Goal: Task Accomplishment & Management: Manage account settings

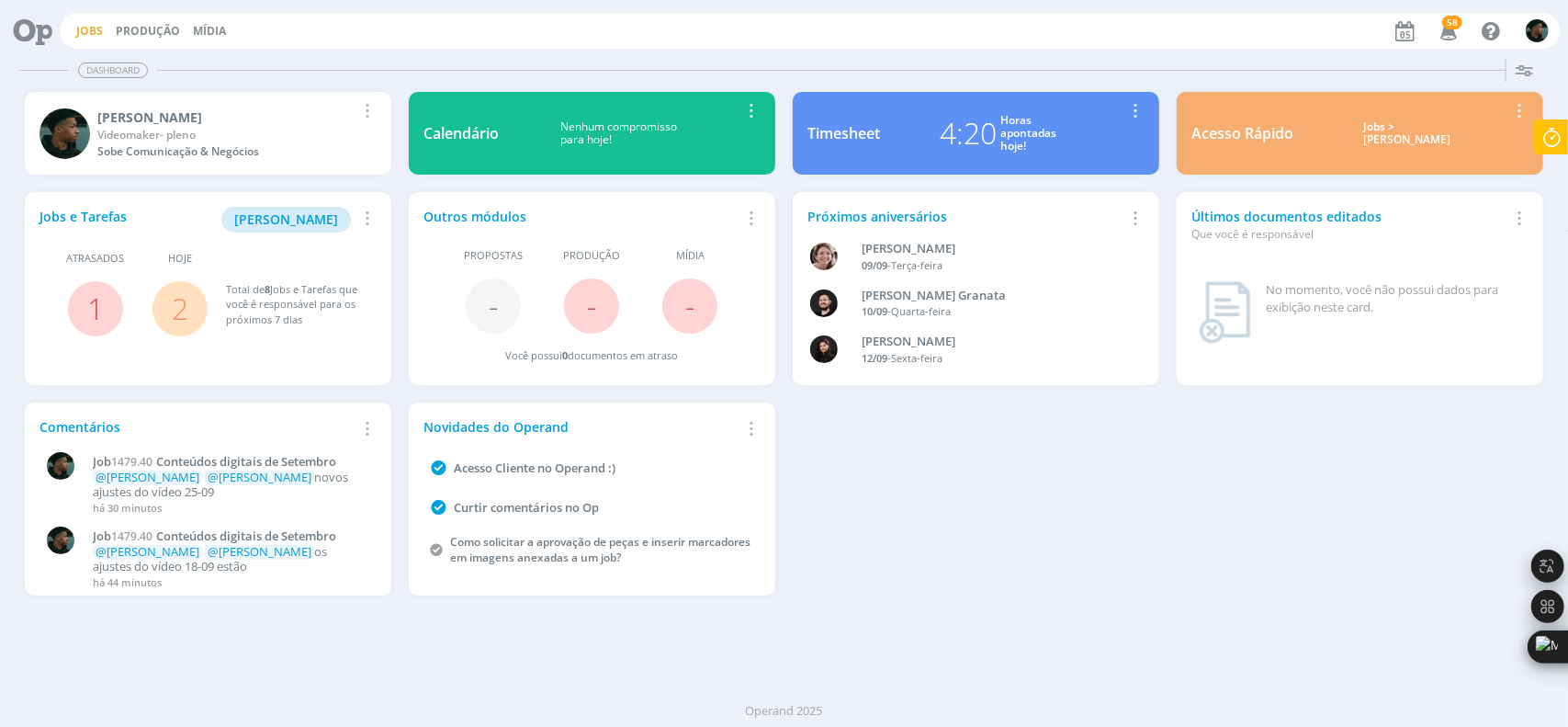
click at [90, 30] on link "Jobs" at bounding box center [90, 30] width 27 height 16
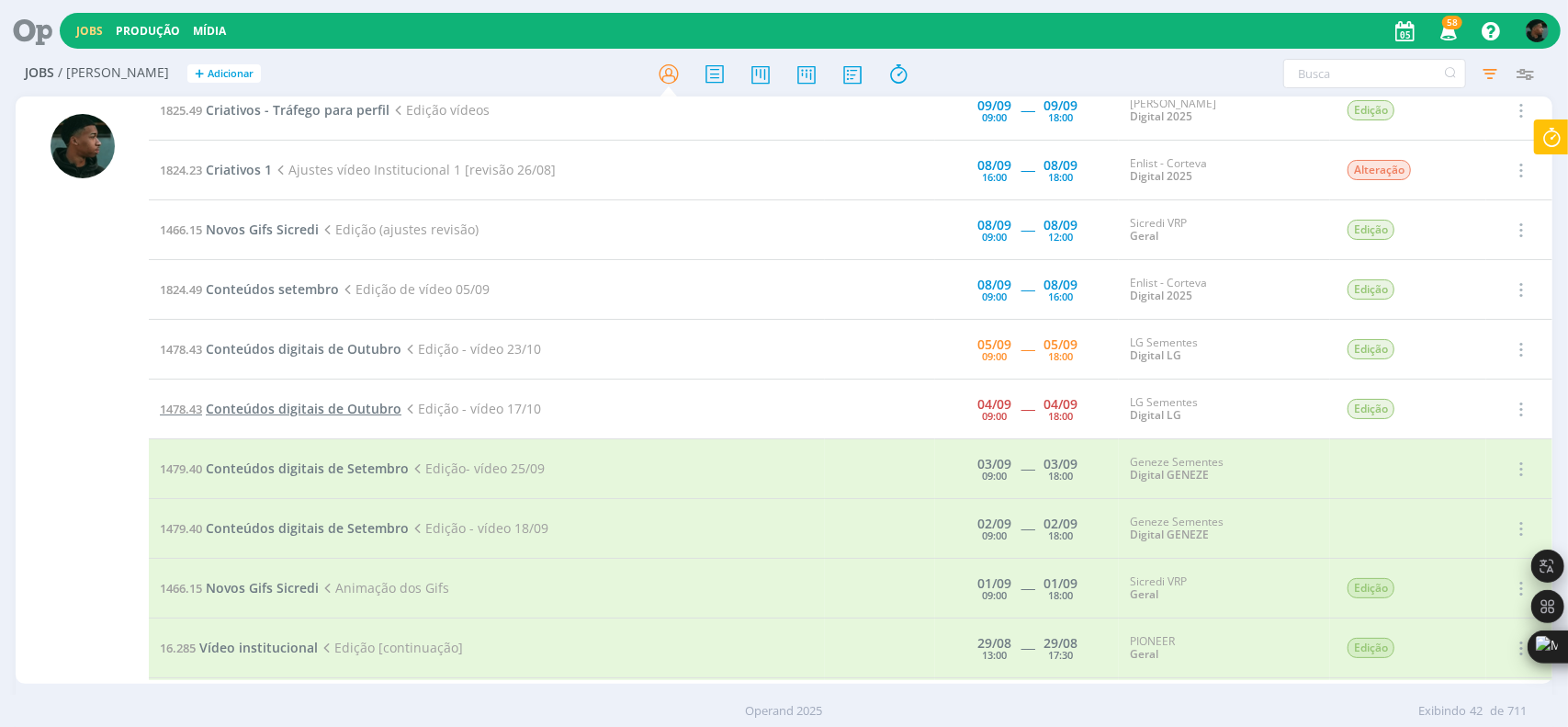
scroll to position [1161, 0]
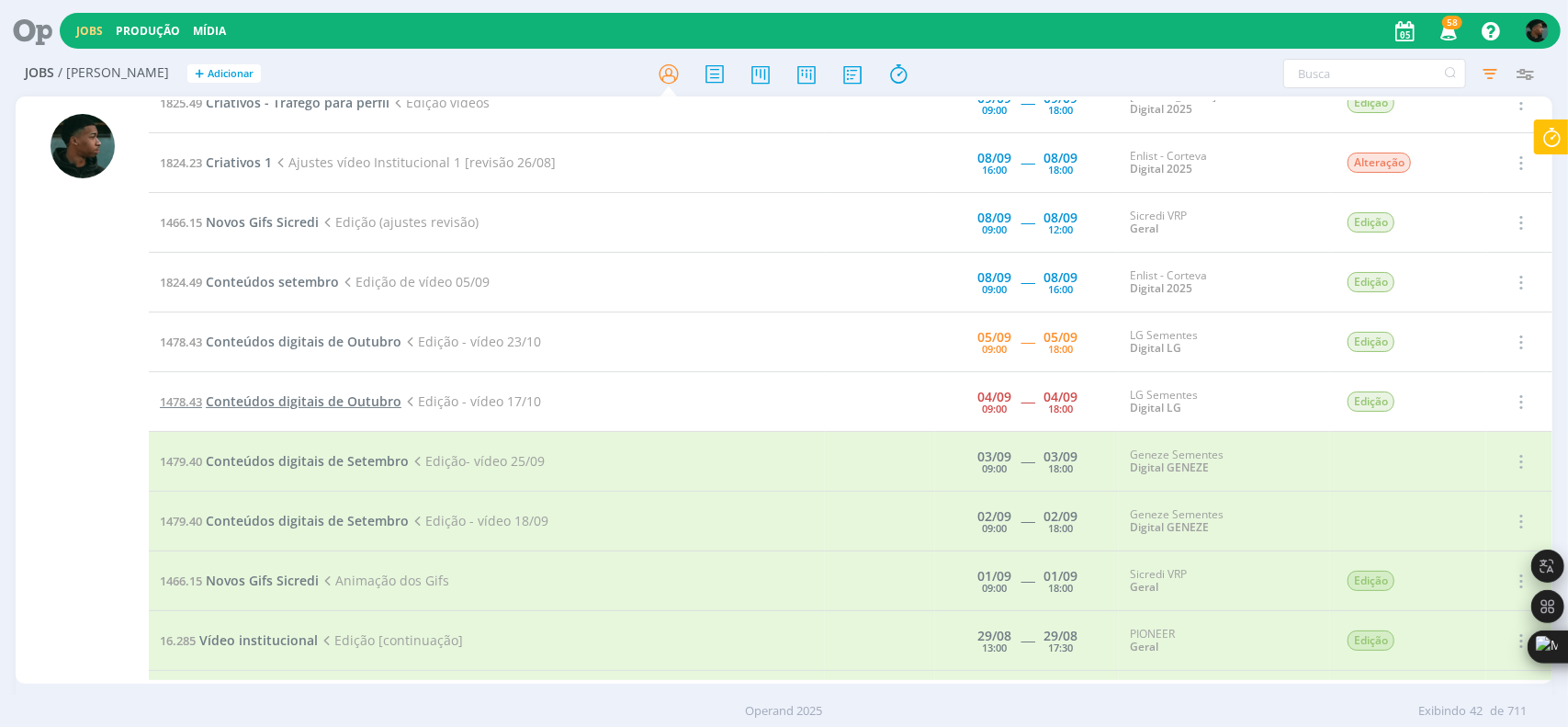
click at [319, 393] on span "Conteúdos digitais de Outubro" at bounding box center [303, 401] width 196 height 18
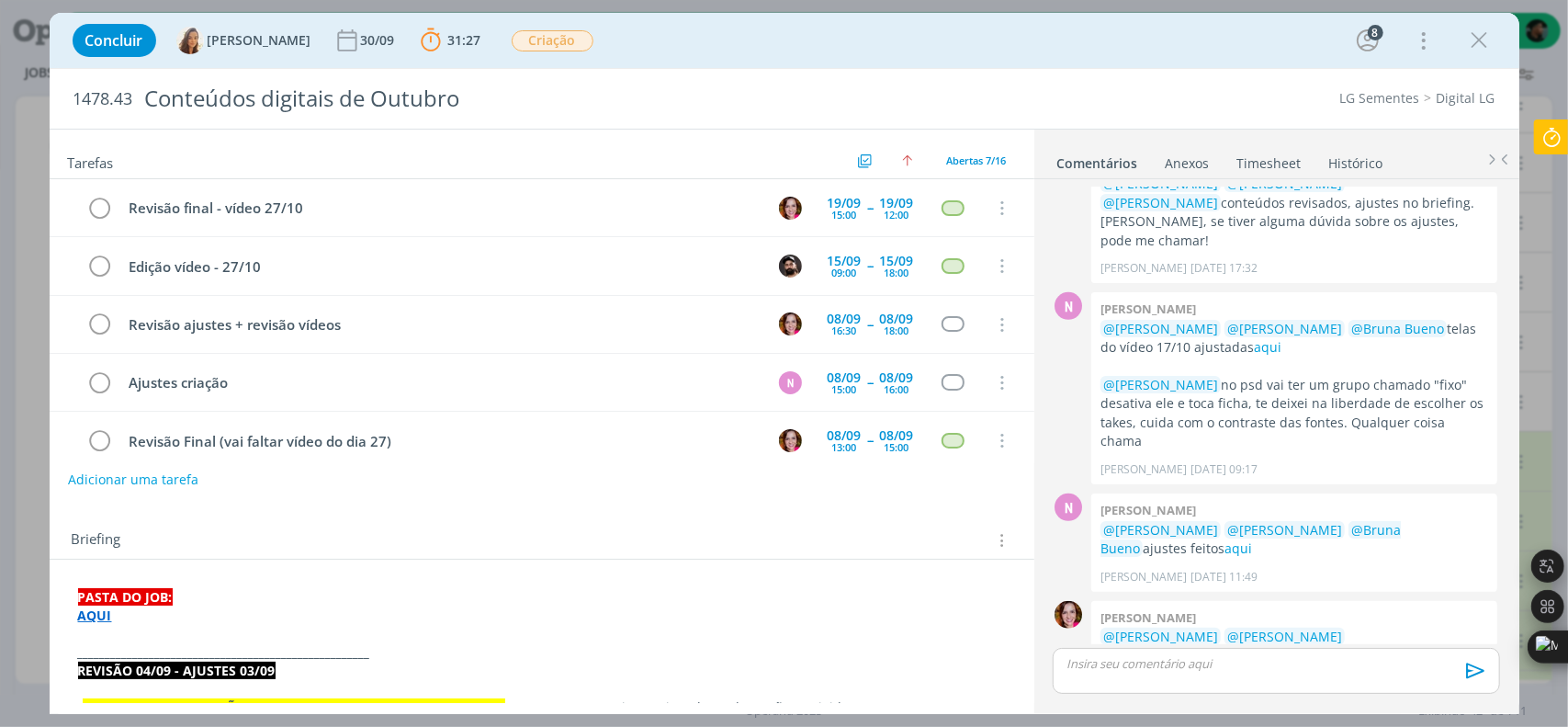
scroll to position [129, 0]
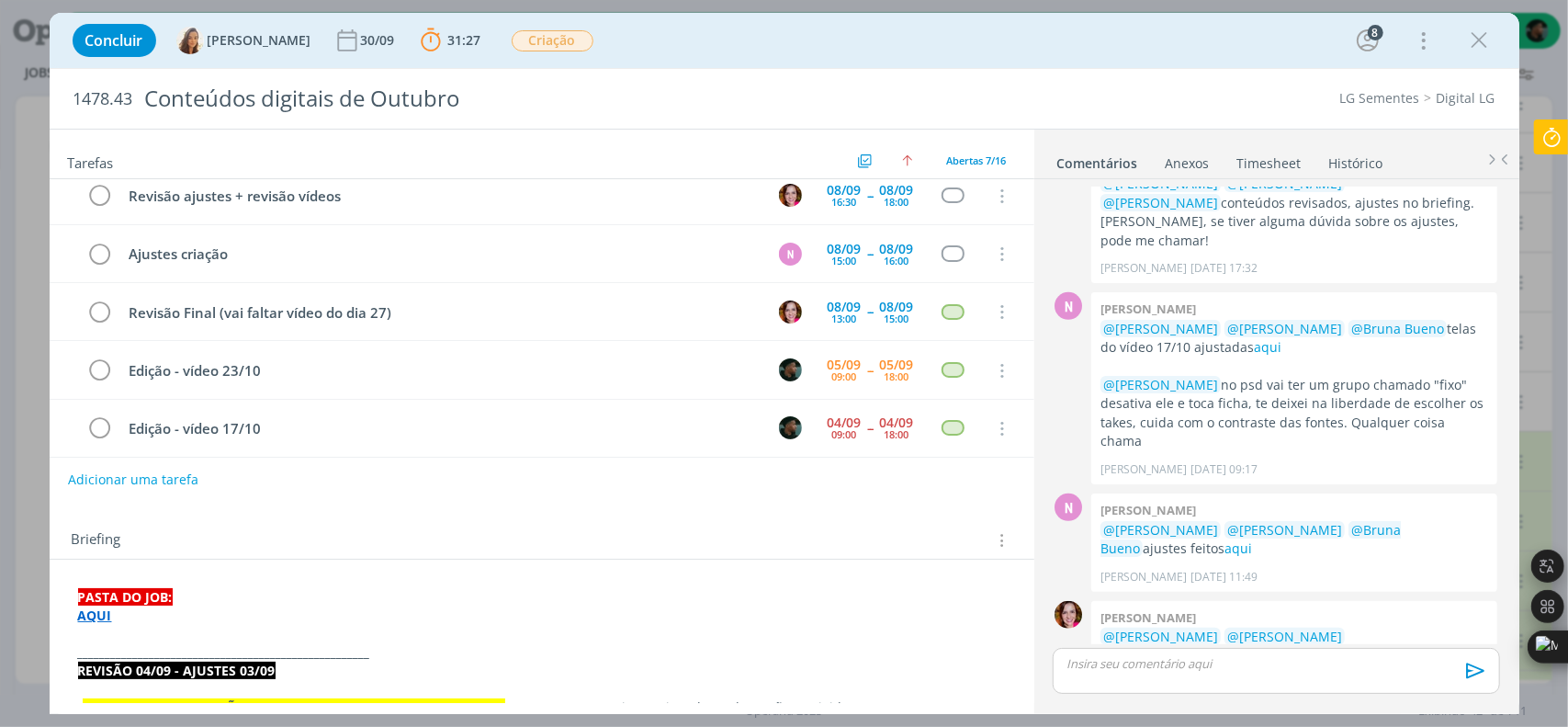
click at [100, 622] on p "AQUI" at bounding box center [541, 615] width 928 height 19
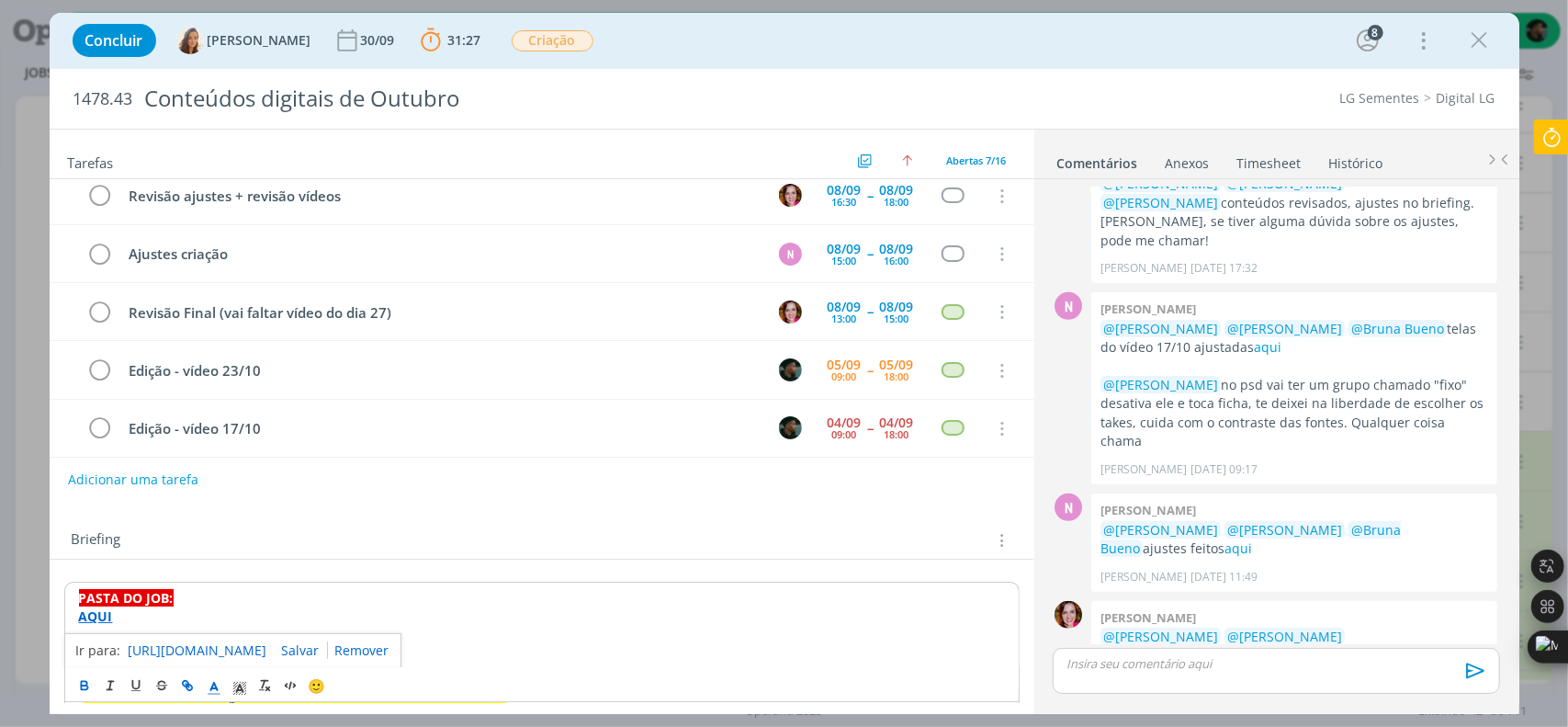
click at [164, 649] on link "[URL][DOMAIN_NAME]" at bounding box center [198, 650] width 139 height 24
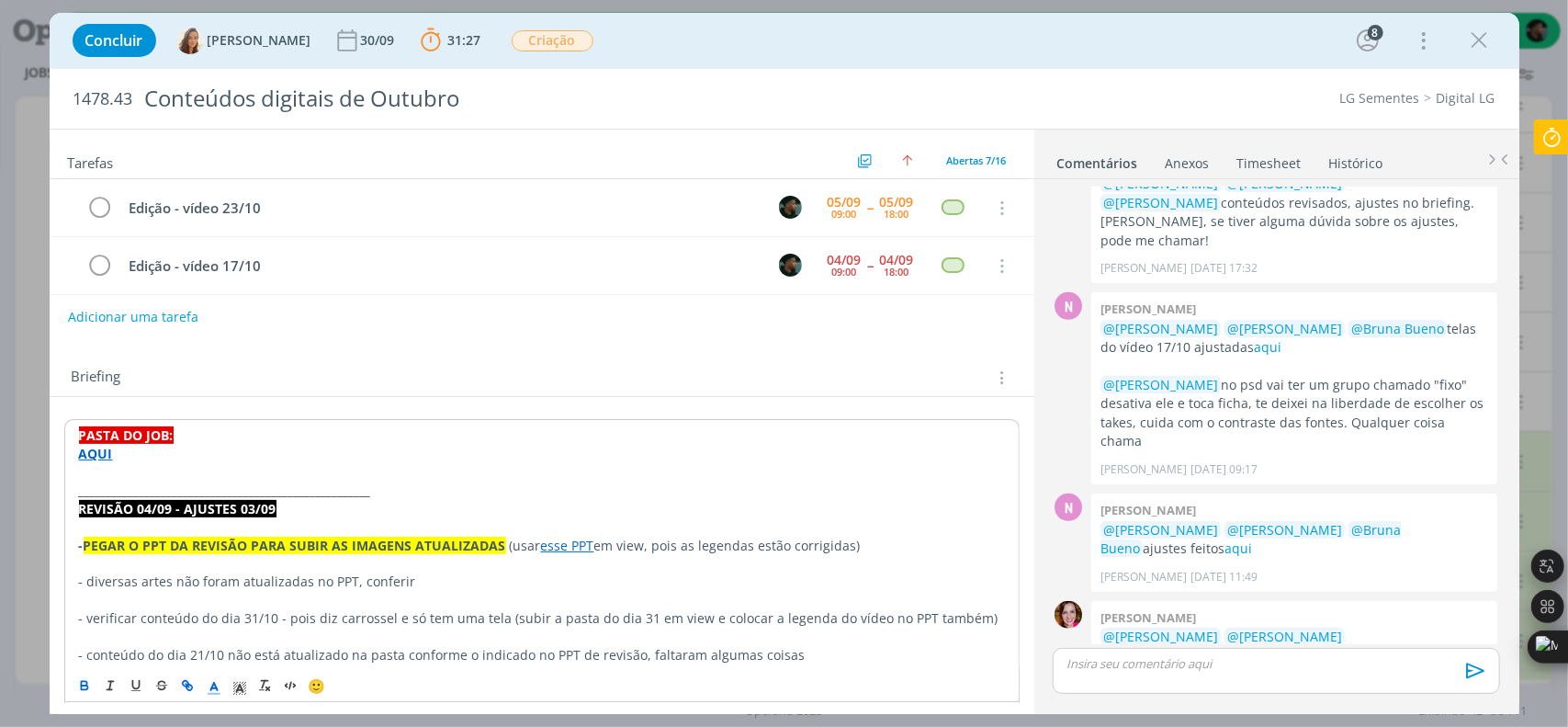
scroll to position [184, 0]
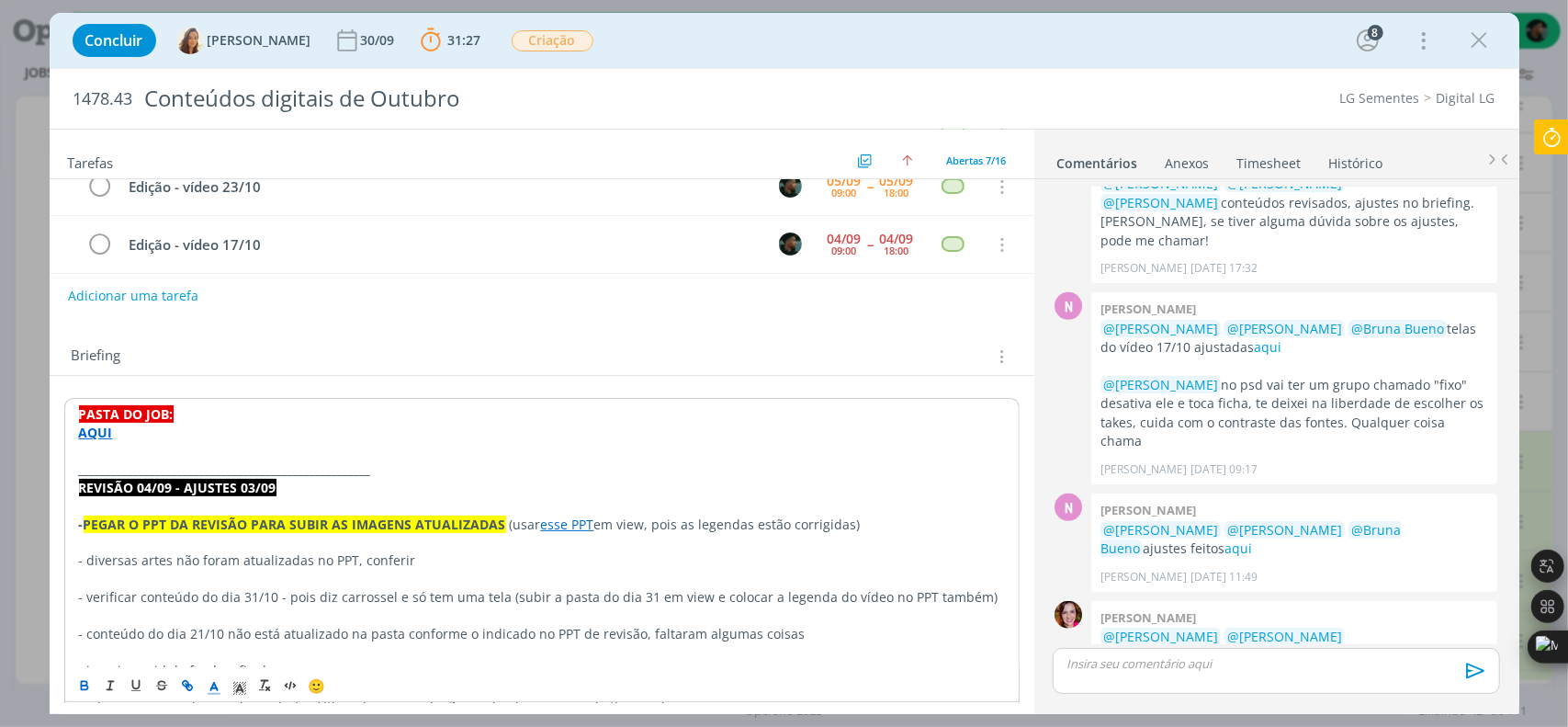
click at [1095, 668] on p "dialog" at bounding box center [1276, 663] width 417 height 17
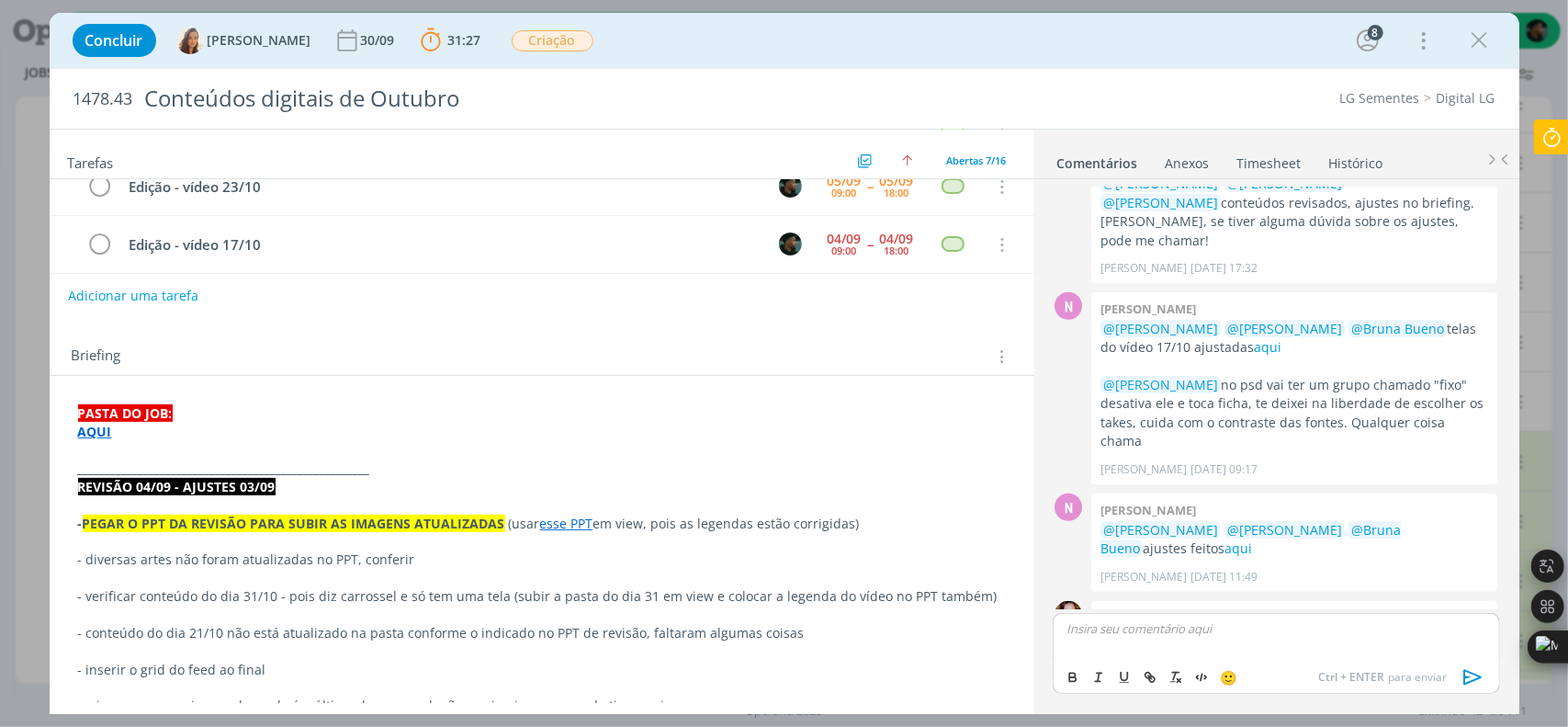
scroll to position [775, 0]
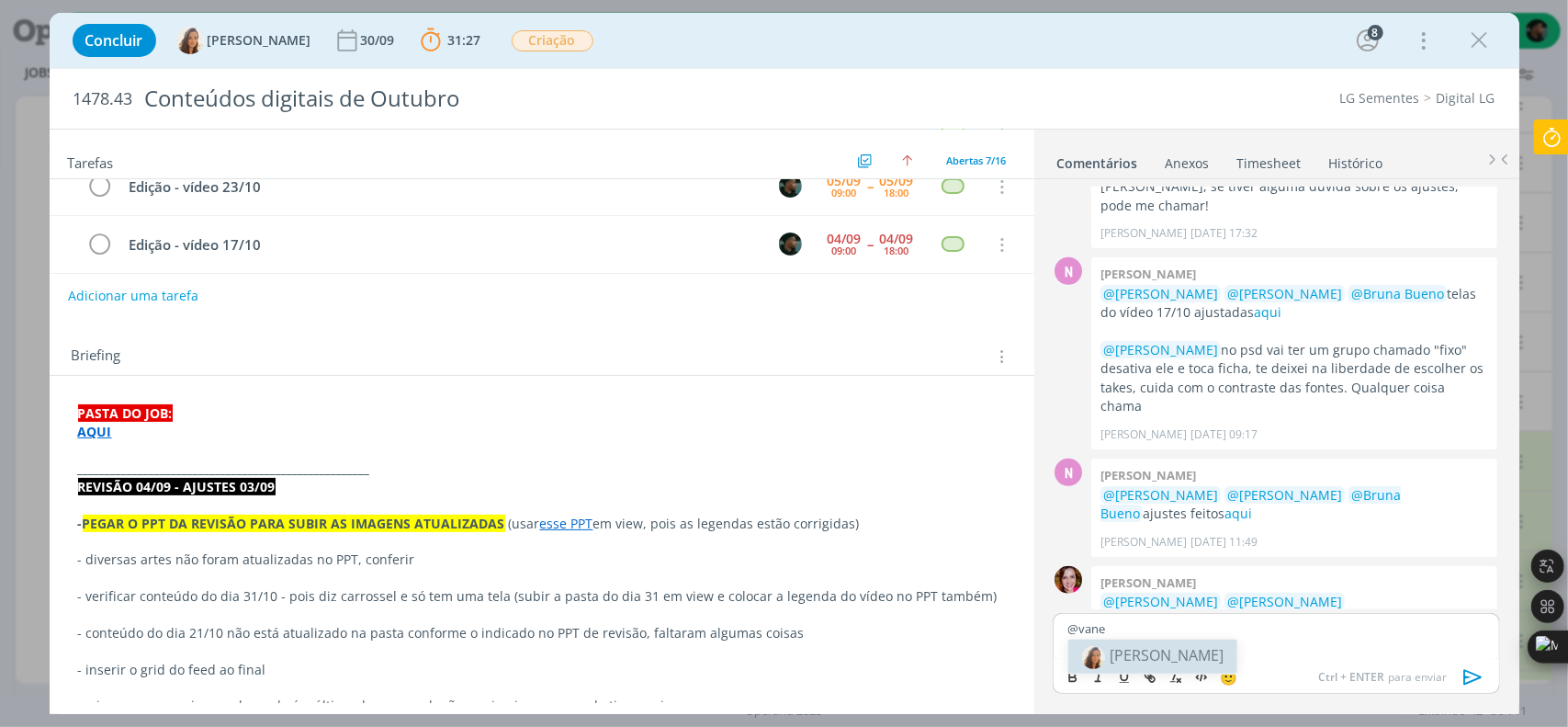
click at [1147, 659] on span "[PERSON_NAME]" at bounding box center [1167, 655] width 114 height 21
drag, startPoint x: 1286, startPoint y: 631, endPoint x: 1262, endPoint y: 640, distance: 25.6
click at [1262, 640] on div "﻿ @ [PERSON_NAME] ﻿ vídeo 17-10 está aqui + desdobramentos" at bounding box center [1276, 636] width 447 height 46
click at [1154, 674] on icon "dialog" at bounding box center [1150, 677] width 15 height 15
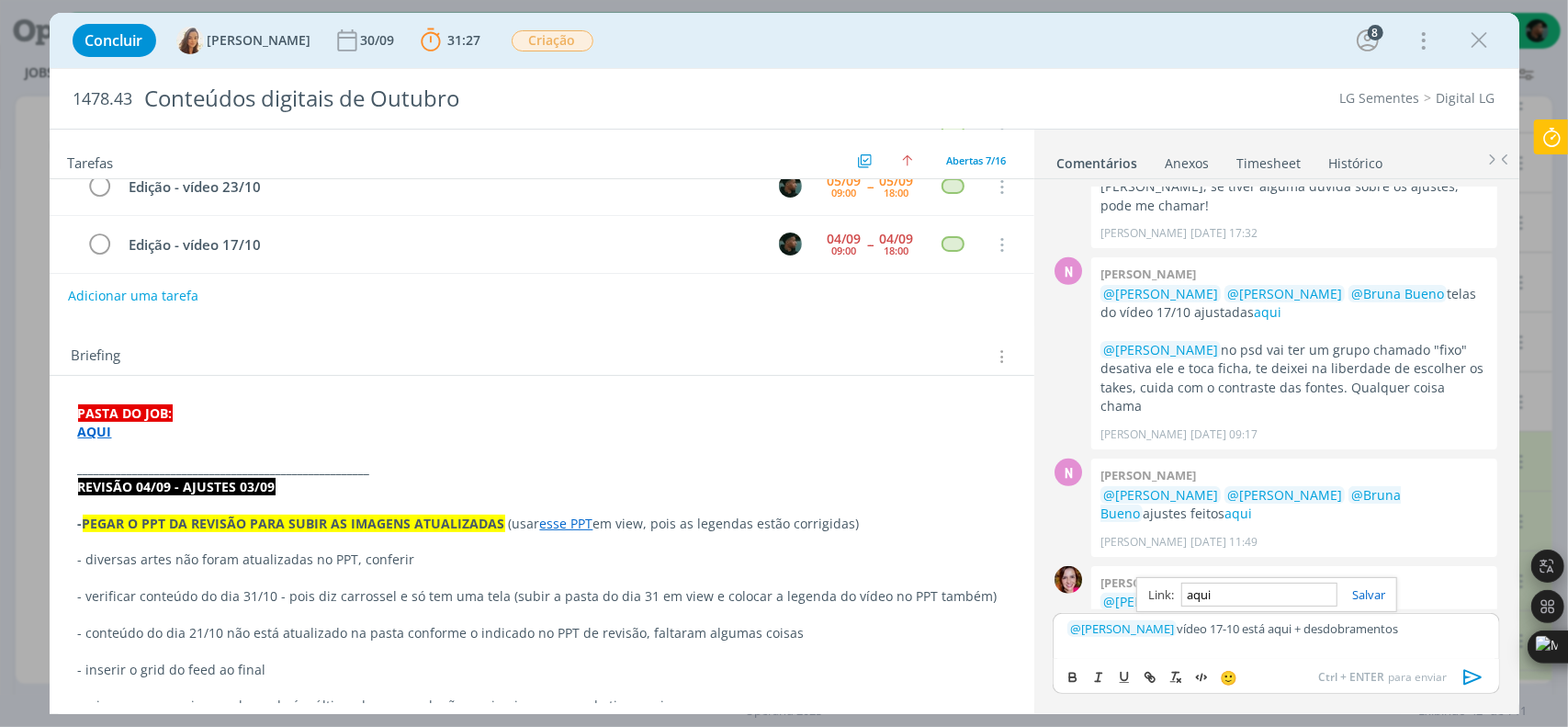
paste input "[URL][DOMAIN_NAME]"
type input "[URL][DOMAIN_NAME]"
click at [1361, 591] on link "dialog" at bounding box center [1361, 594] width 48 height 17
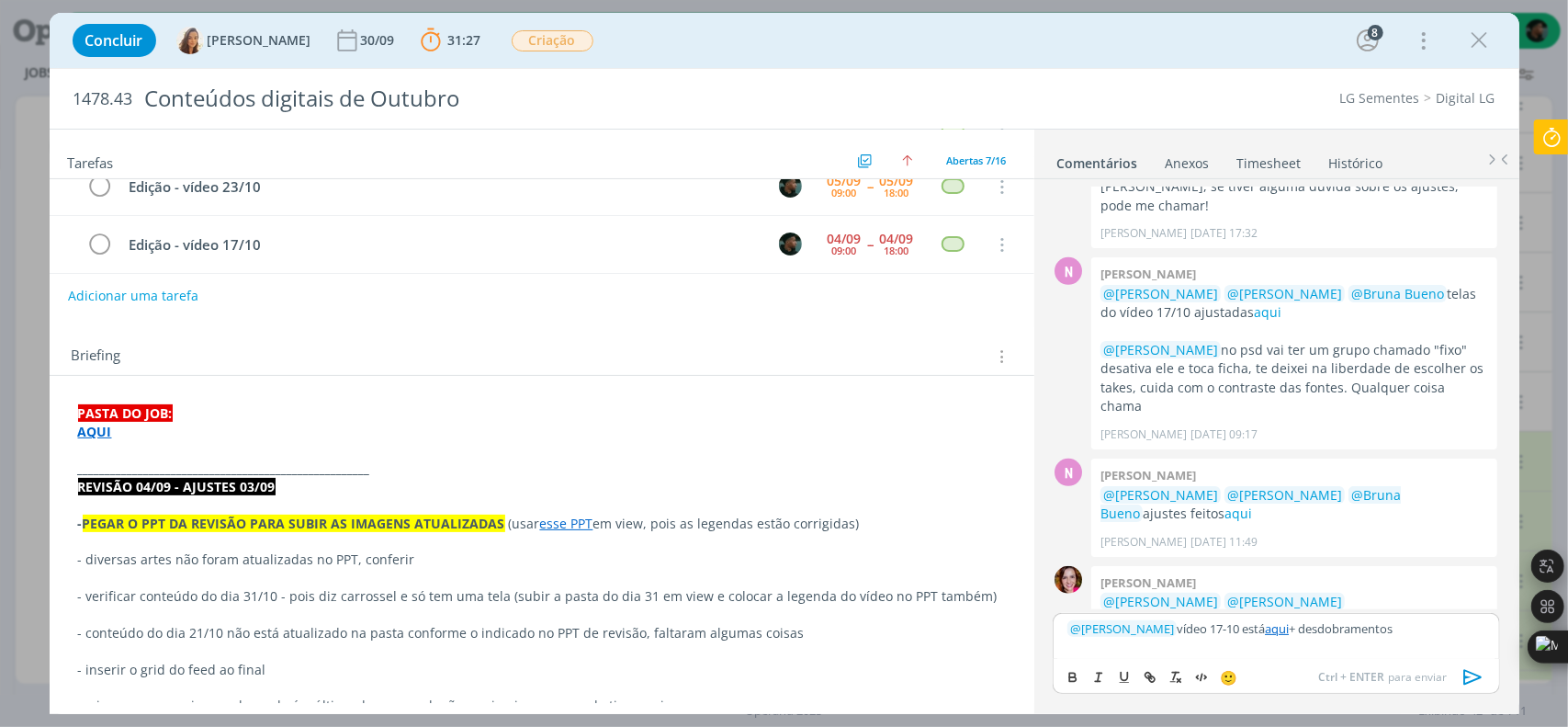
click at [1388, 651] on div "﻿ @ [PERSON_NAME] ﻿ vídeo 17-10 está aqui + desdobramentos" at bounding box center [1276, 636] width 447 height 46
click at [1472, 677] on icon "dialog" at bounding box center [1474, 677] width 28 height 28
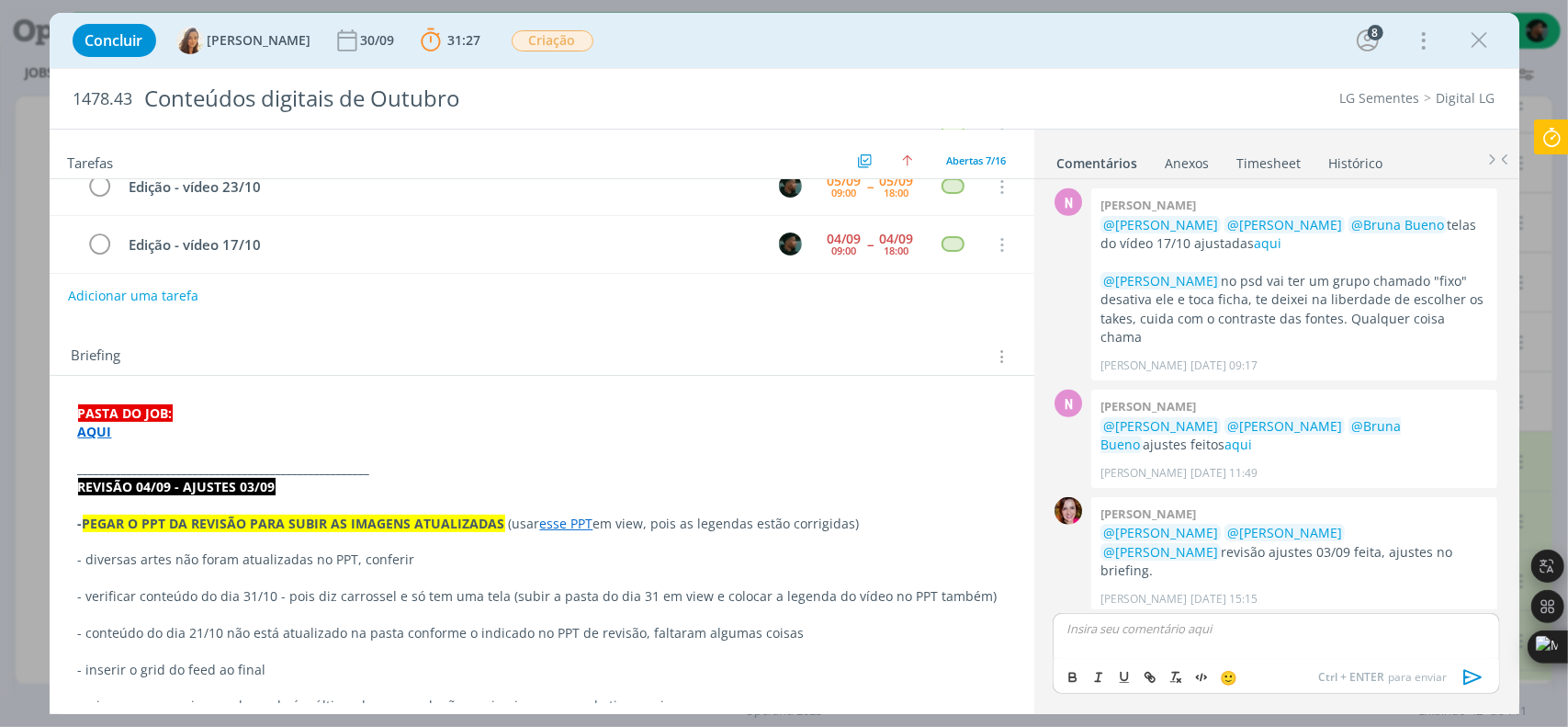
click at [1328, 631] on link "aqui" at bounding box center [1335, 639] width 28 height 18
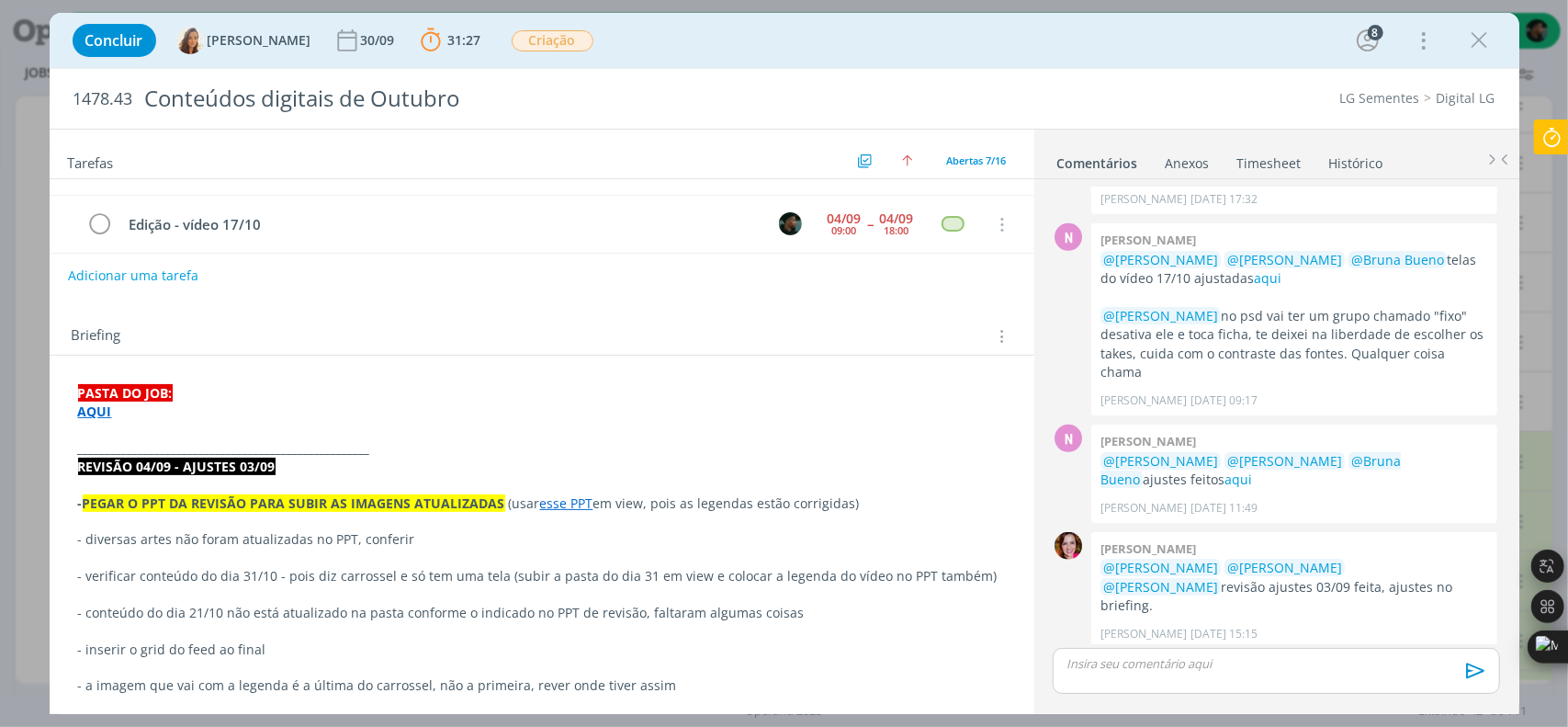
scroll to position [184, 0]
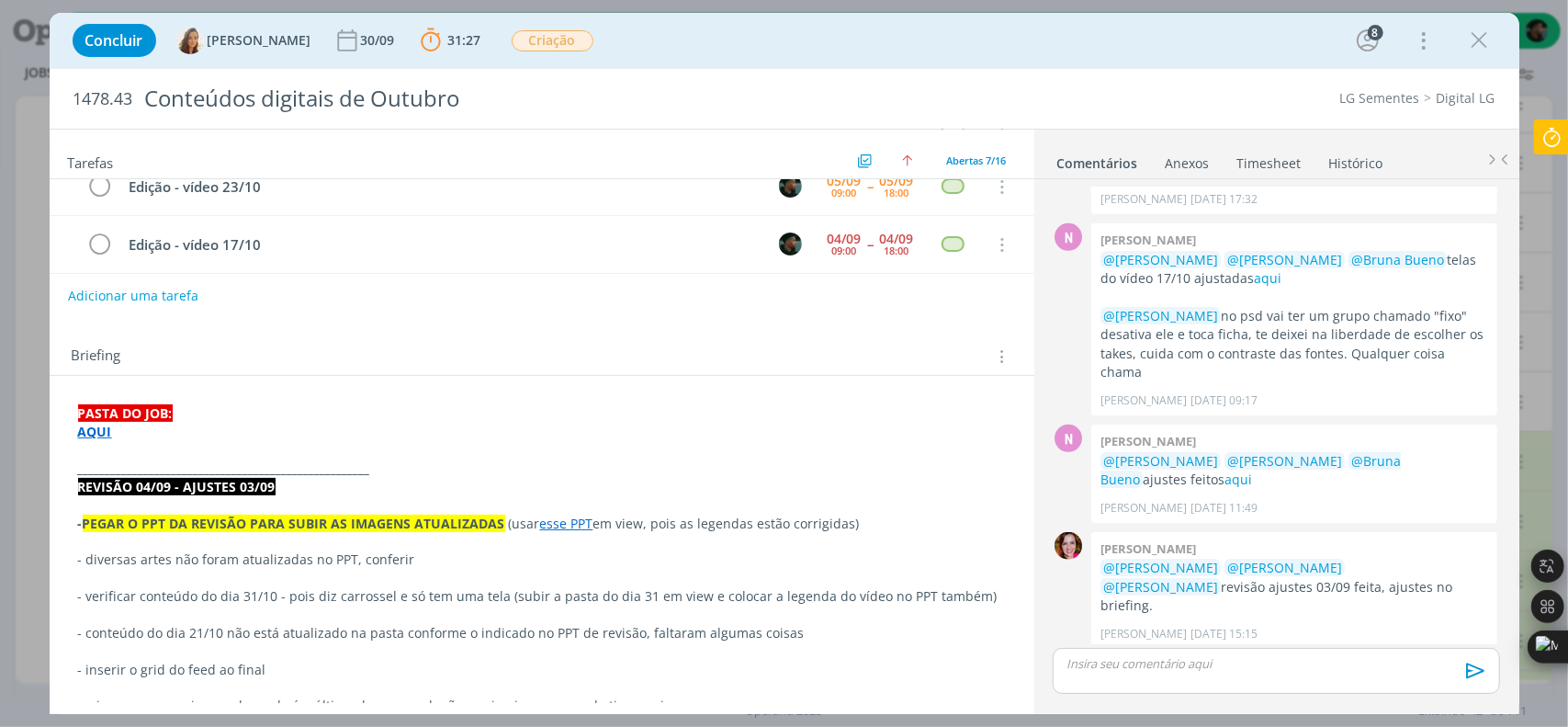
click at [693, 451] on p "dialog" at bounding box center [541, 450] width 928 height 19
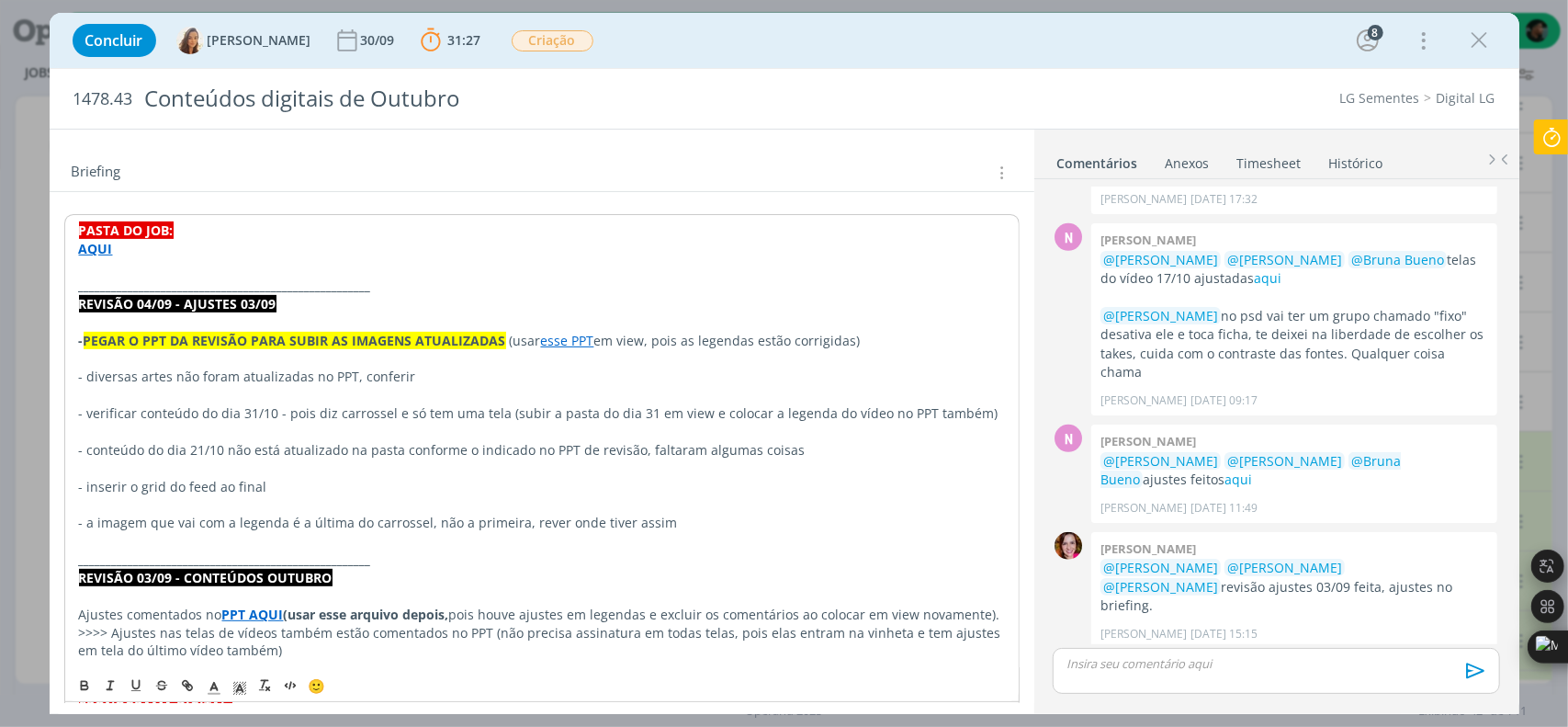
scroll to position [459, 0]
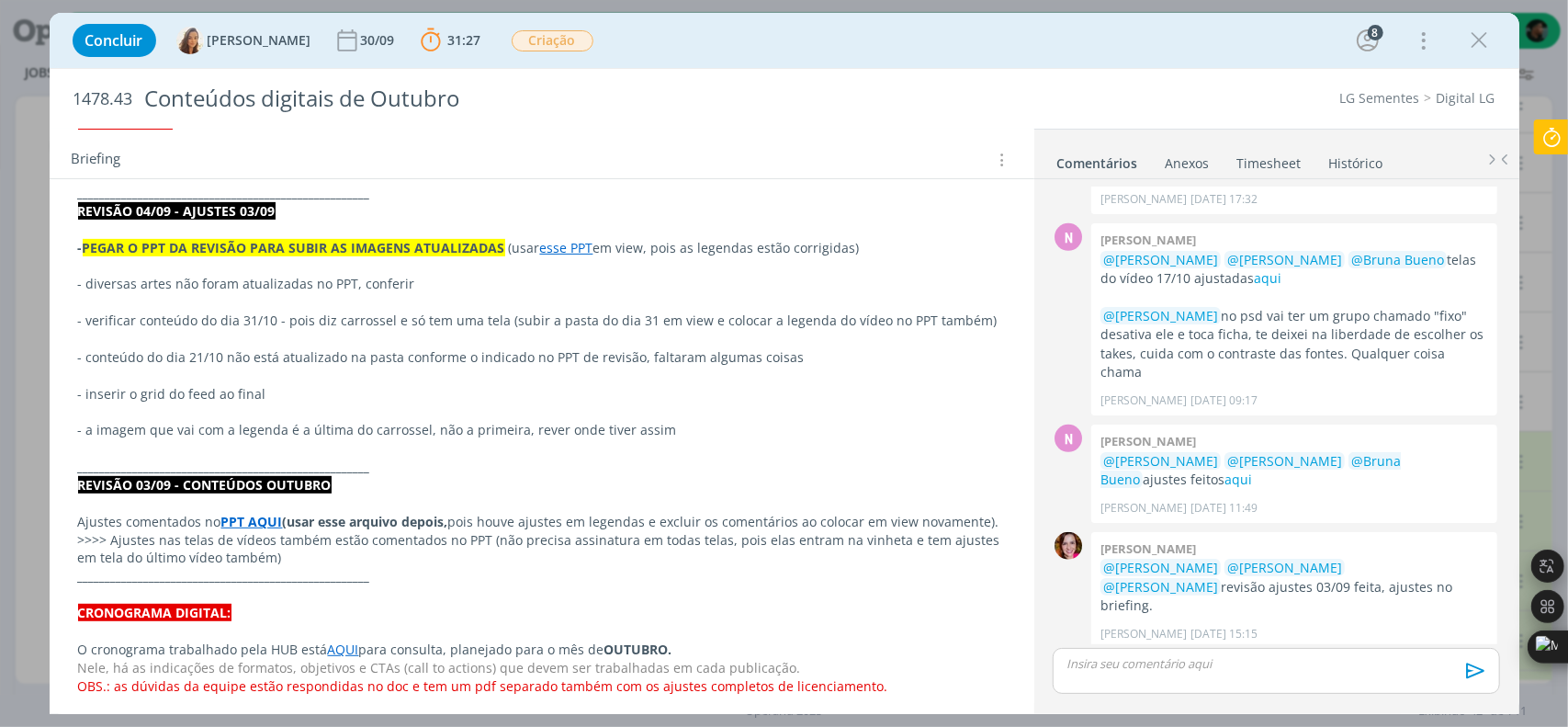
click at [206, 378] on p "dialog" at bounding box center [541, 376] width 928 height 19
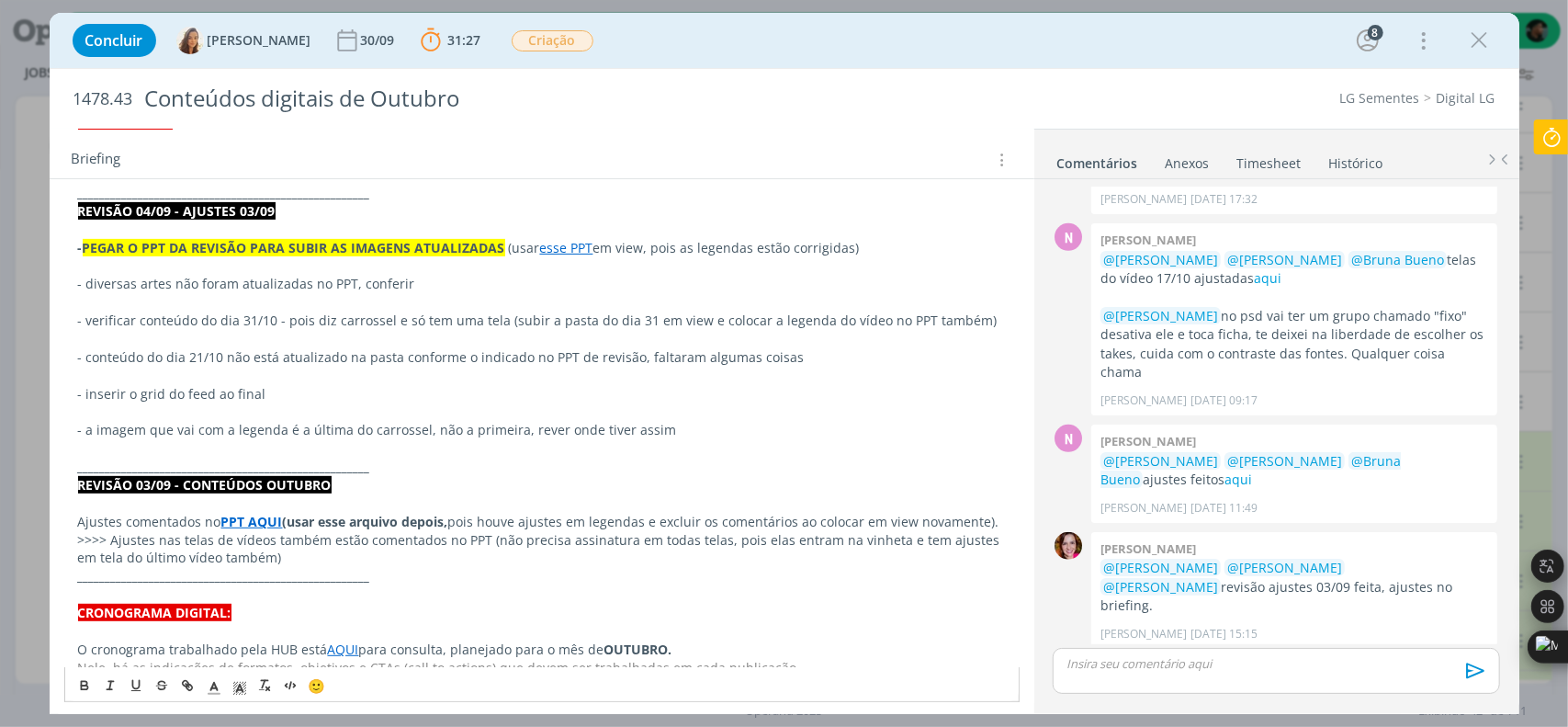
click at [1552, 146] on icon at bounding box center [1552, 137] width 33 height 35
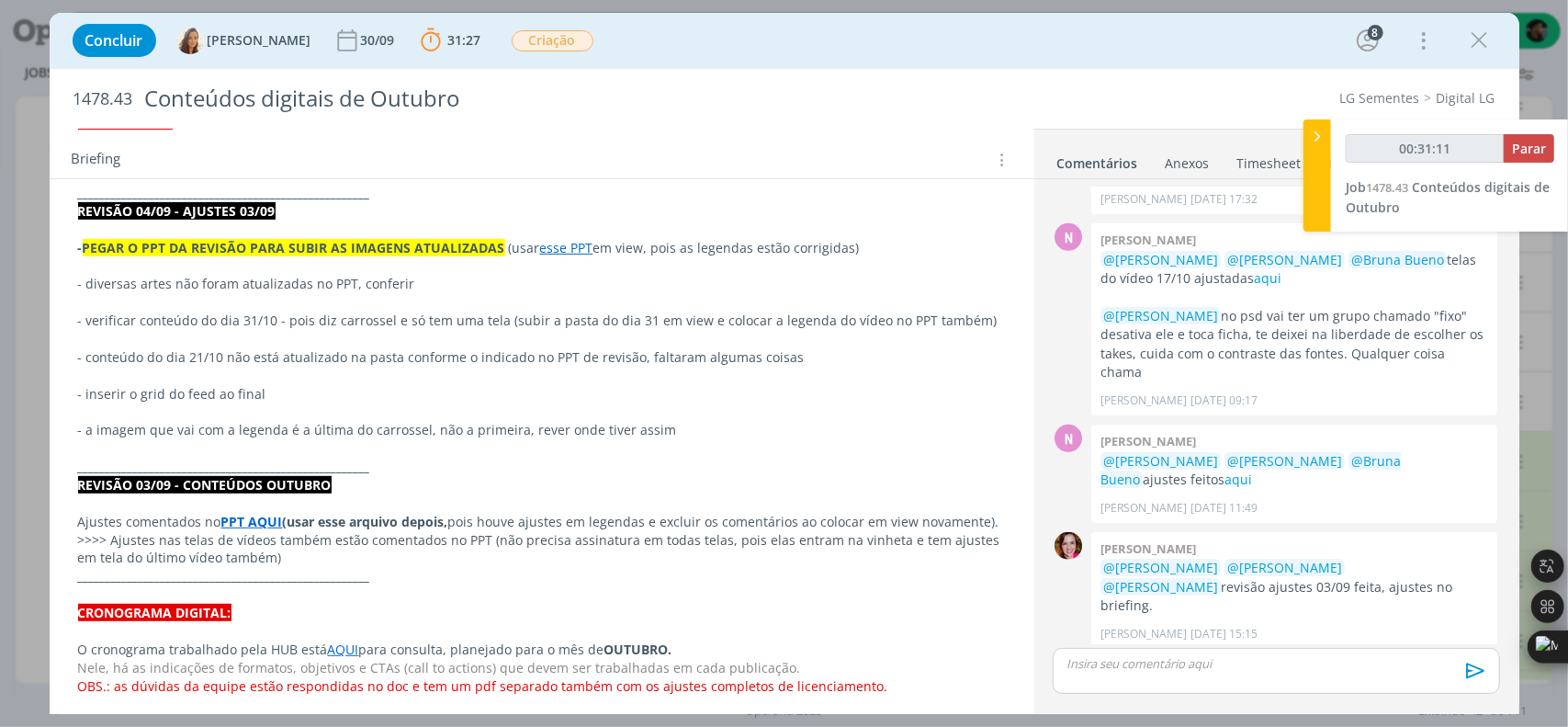
type input "00:31:12"
click at [1530, 145] on span "Parar" at bounding box center [1529, 149] width 34 height 18
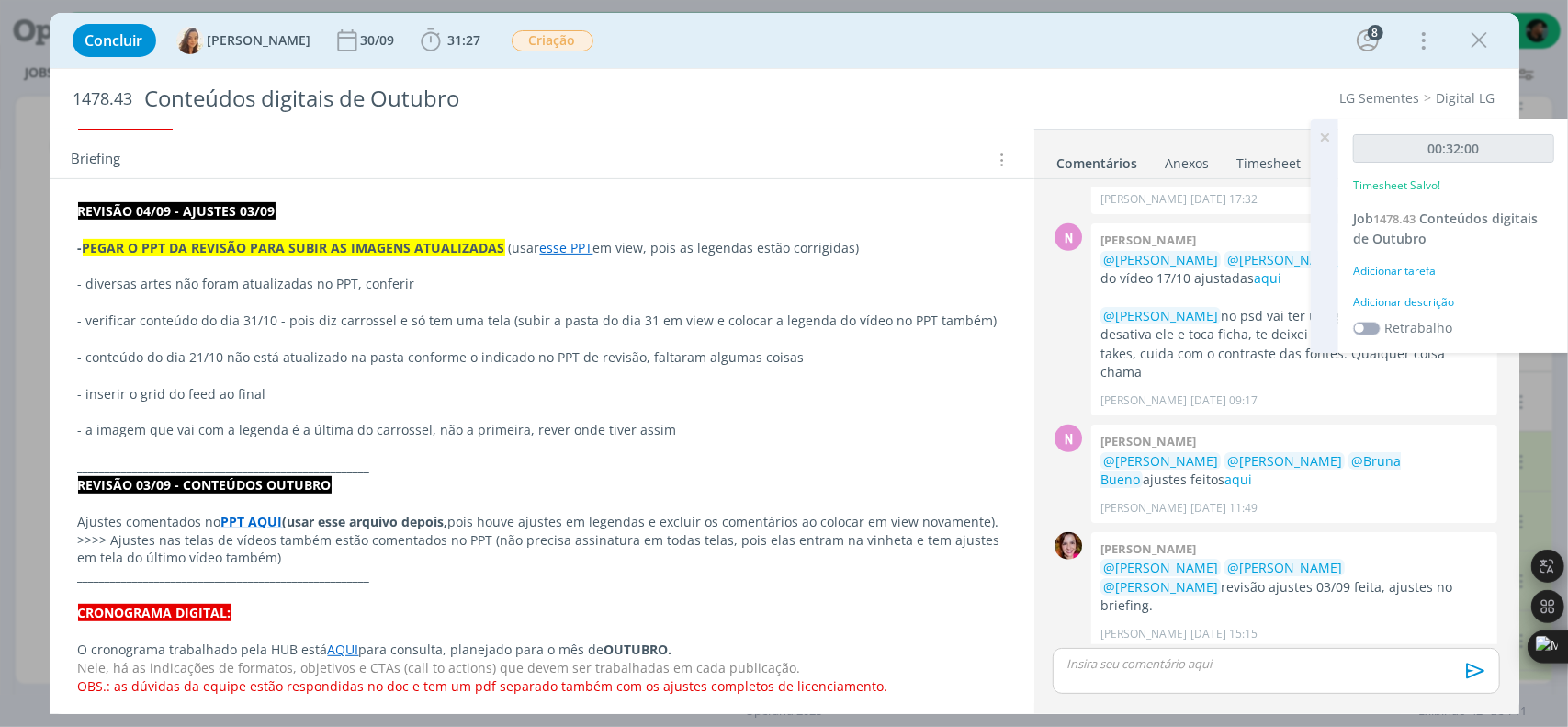
click at [1416, 302] on div "Adicionar descrição" at bounding box center [1454, 302] width 202 height 17
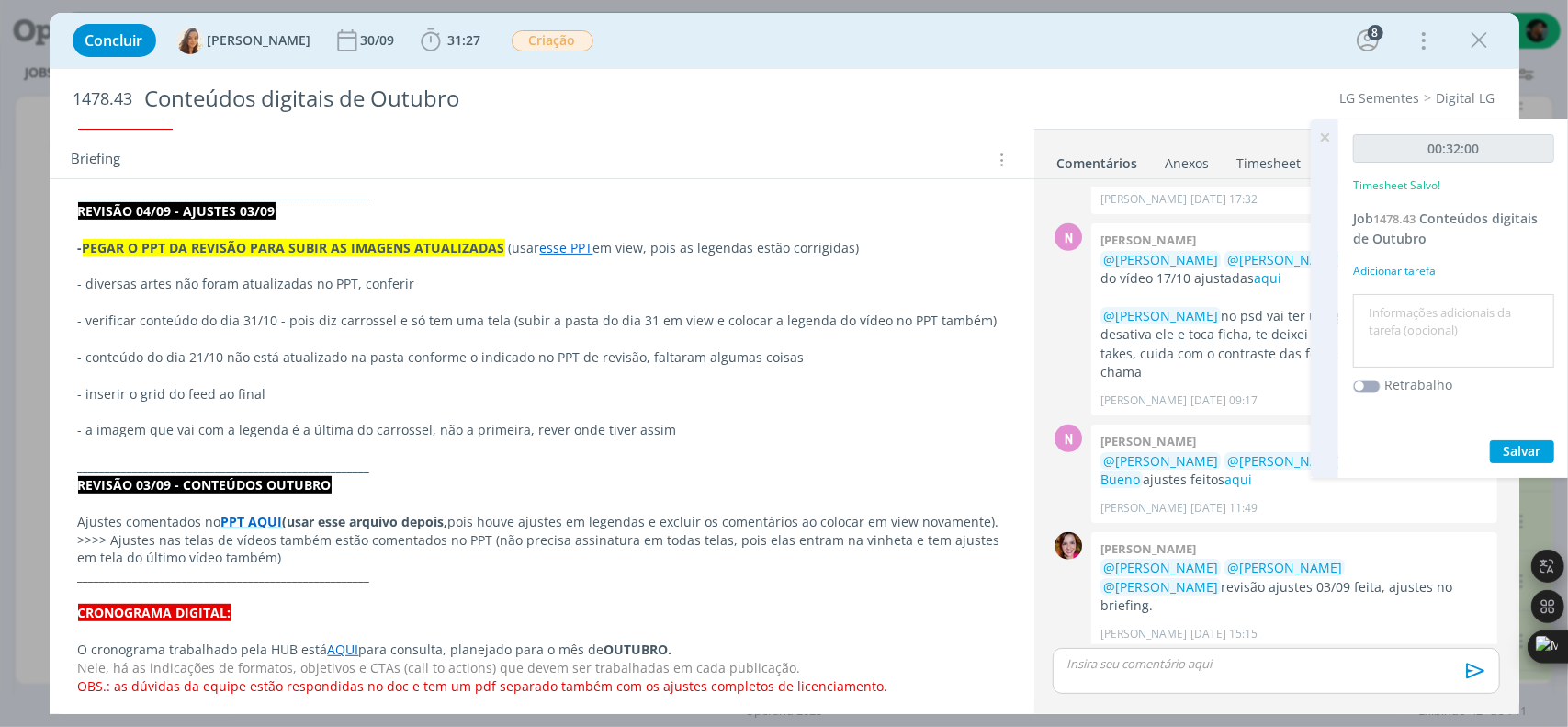
click at [1415, 315] on textarea at bounding box center [1453, 332] width 192 height 65
type textarea "ajustes"
click at [1512, 446] on span "Salvar" at bounding box center [1523, 451] width 37 height 18
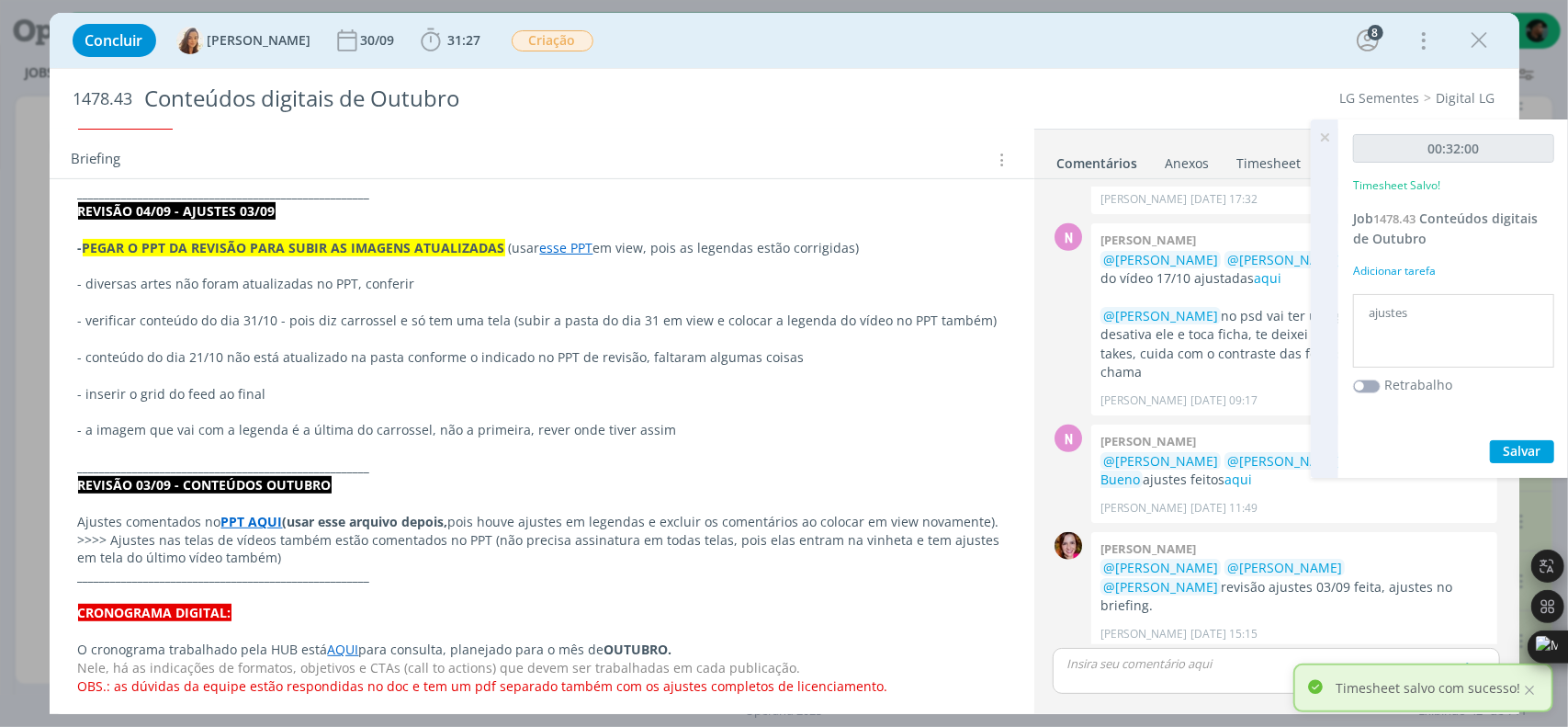
click at [1315, 135] on icon at bounding box center [1325, 137] width 33 height 35
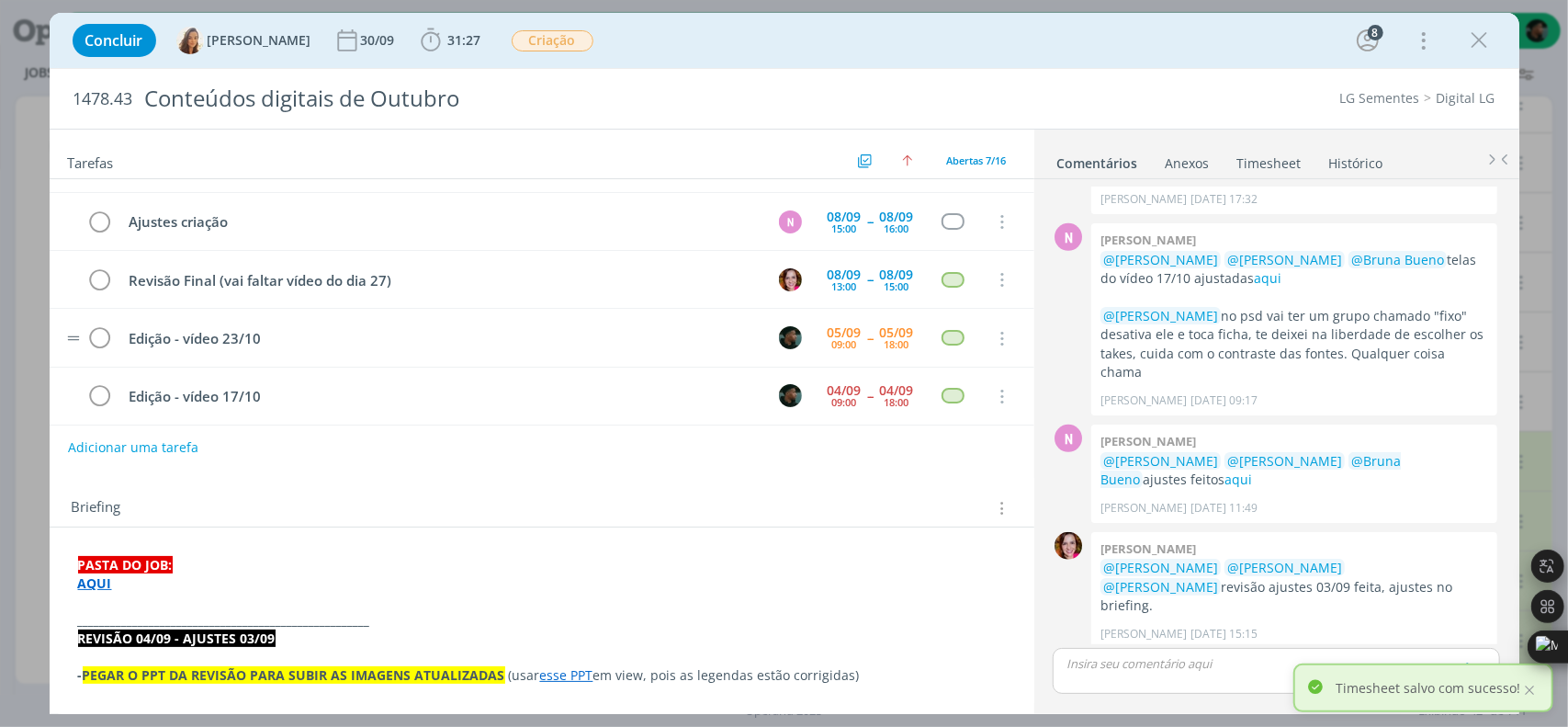
scroll to position [91, 0]
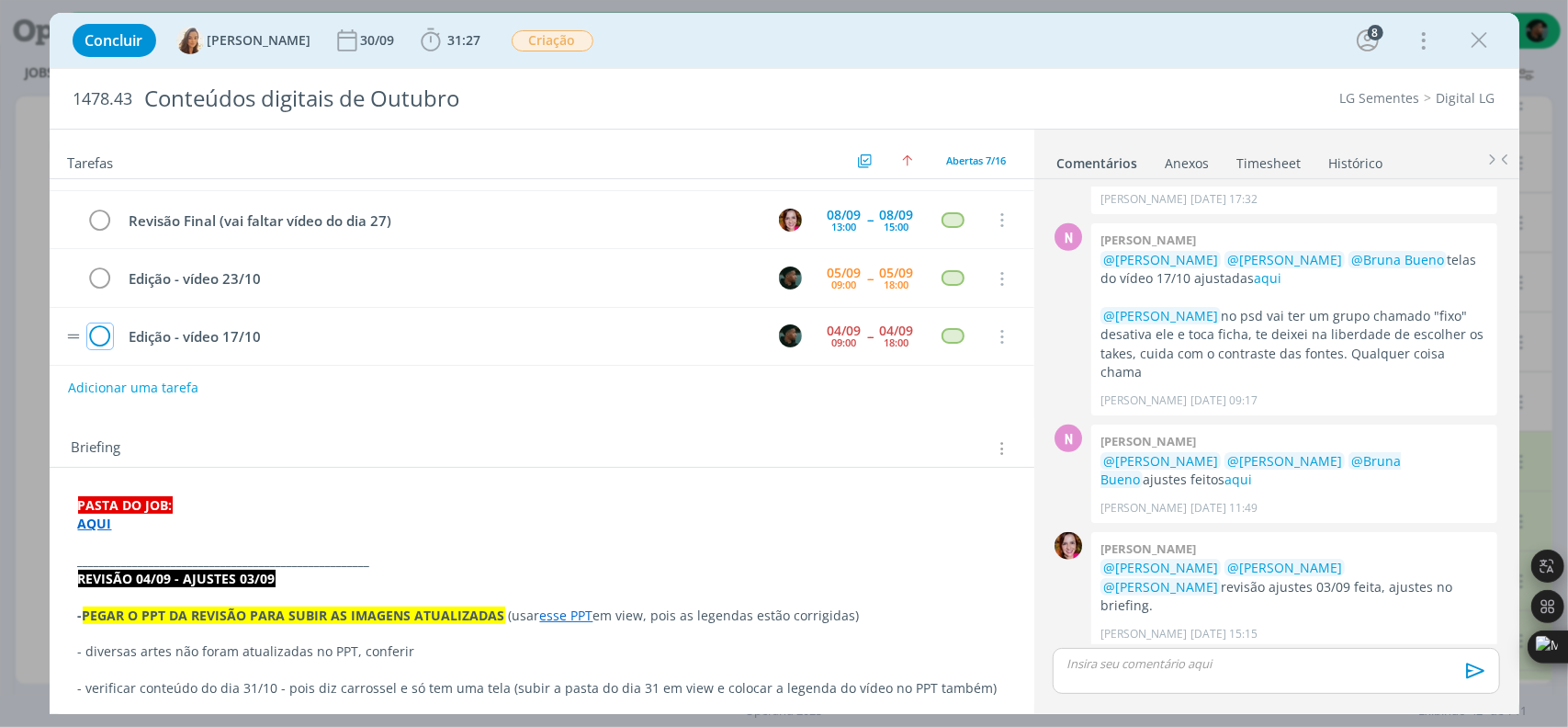
click at [101, 325] on icon "dialog" at bounding box center [100, 337] width 26 height 28
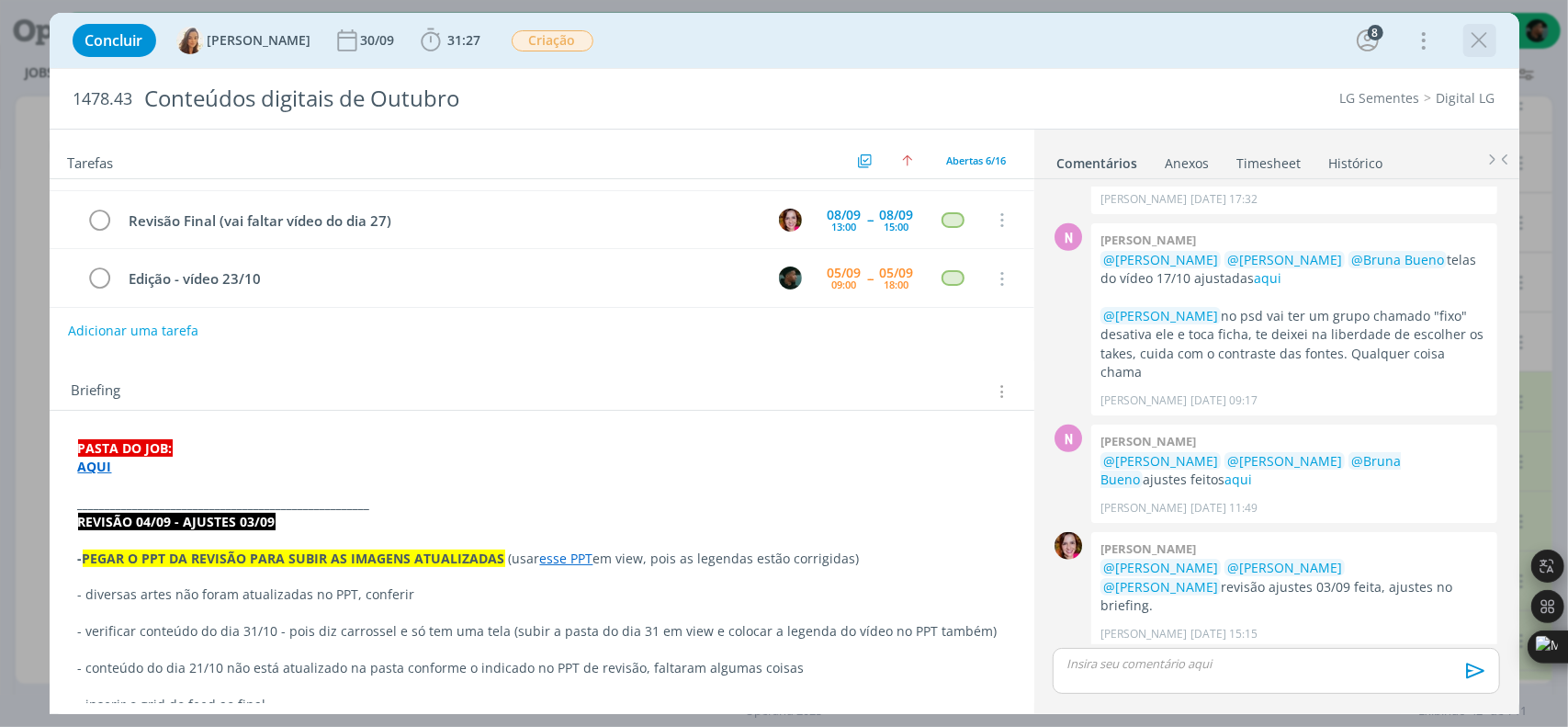
click at [1492, 37] on icon "dialog" at bounding box center [1480, 40] width 28 height 28
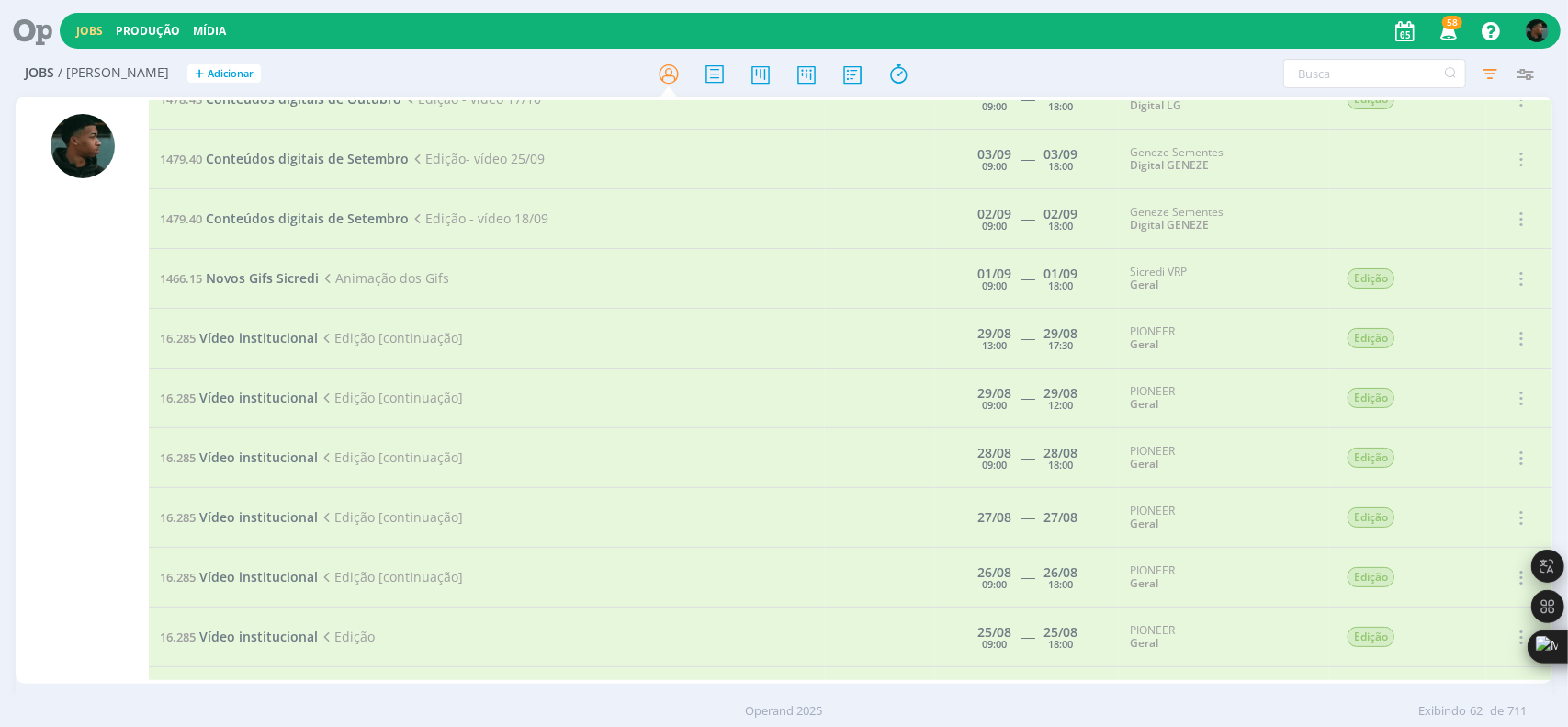
scroll to position [1455, 0]
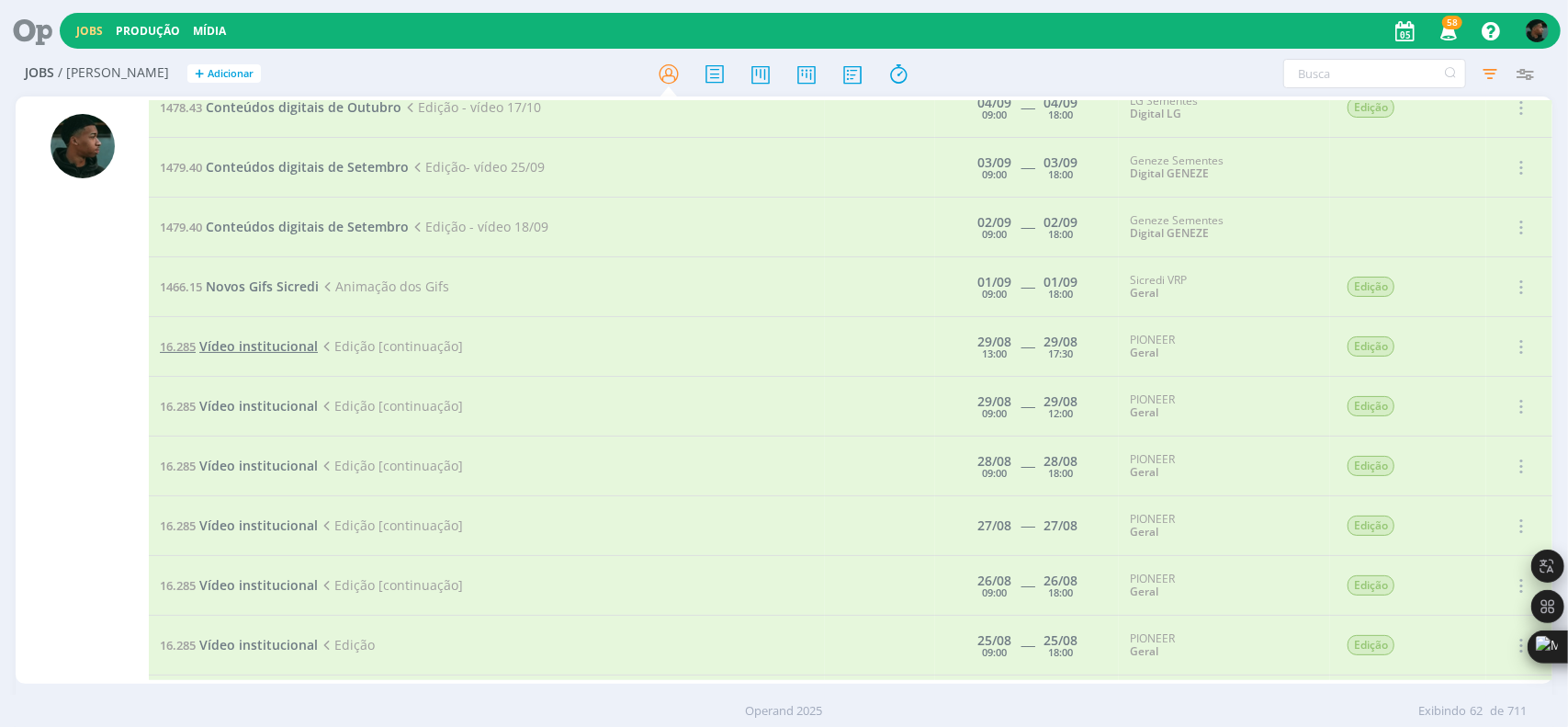
click at [258, 337] on span "Vídeo institucional" at bounding box center [259, 346] width 118 height 18
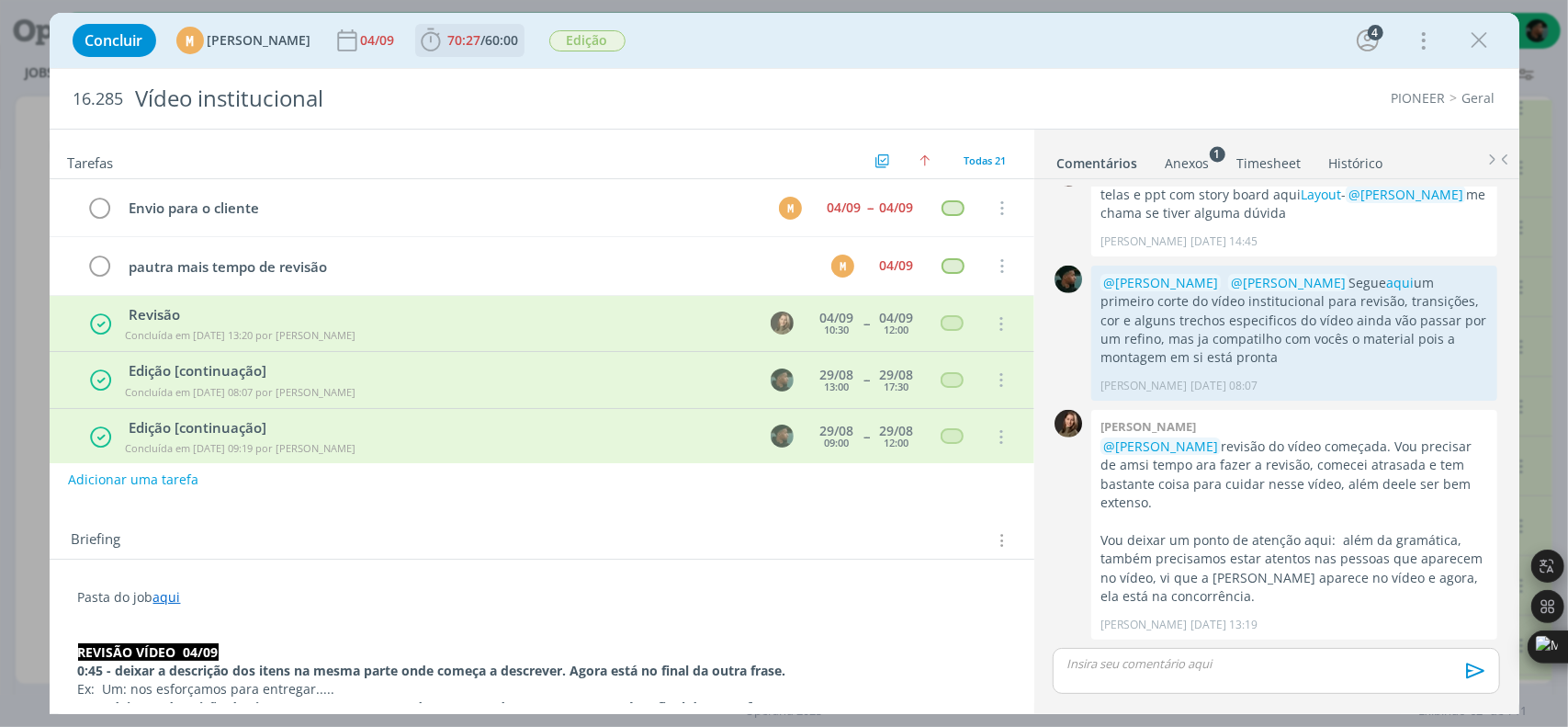
click at [445, 47] on icon "dialog" at bounding box center [431, 40] width 28 height 28
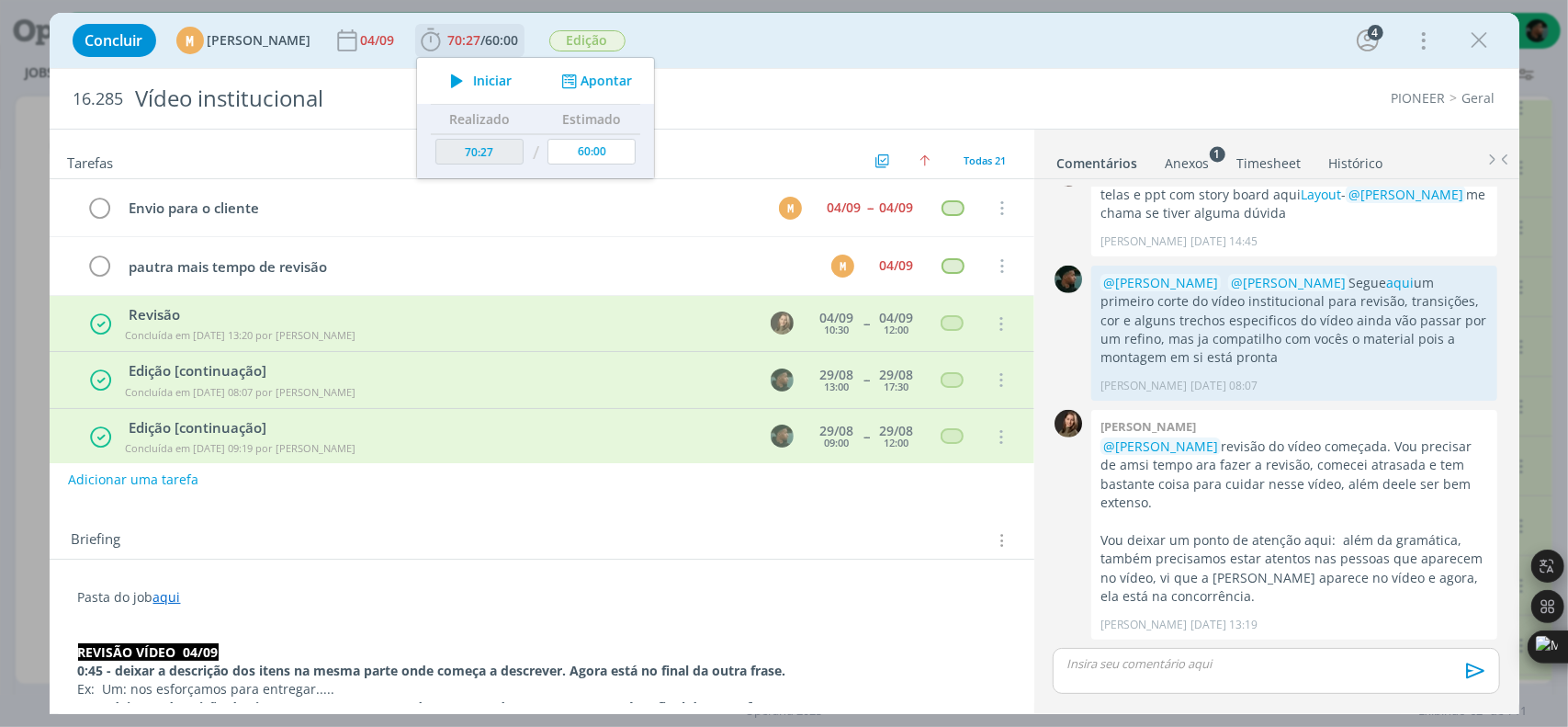
click at [473, 80] on icon "dialog" at bounding box center [456, 81] width 32 height 24
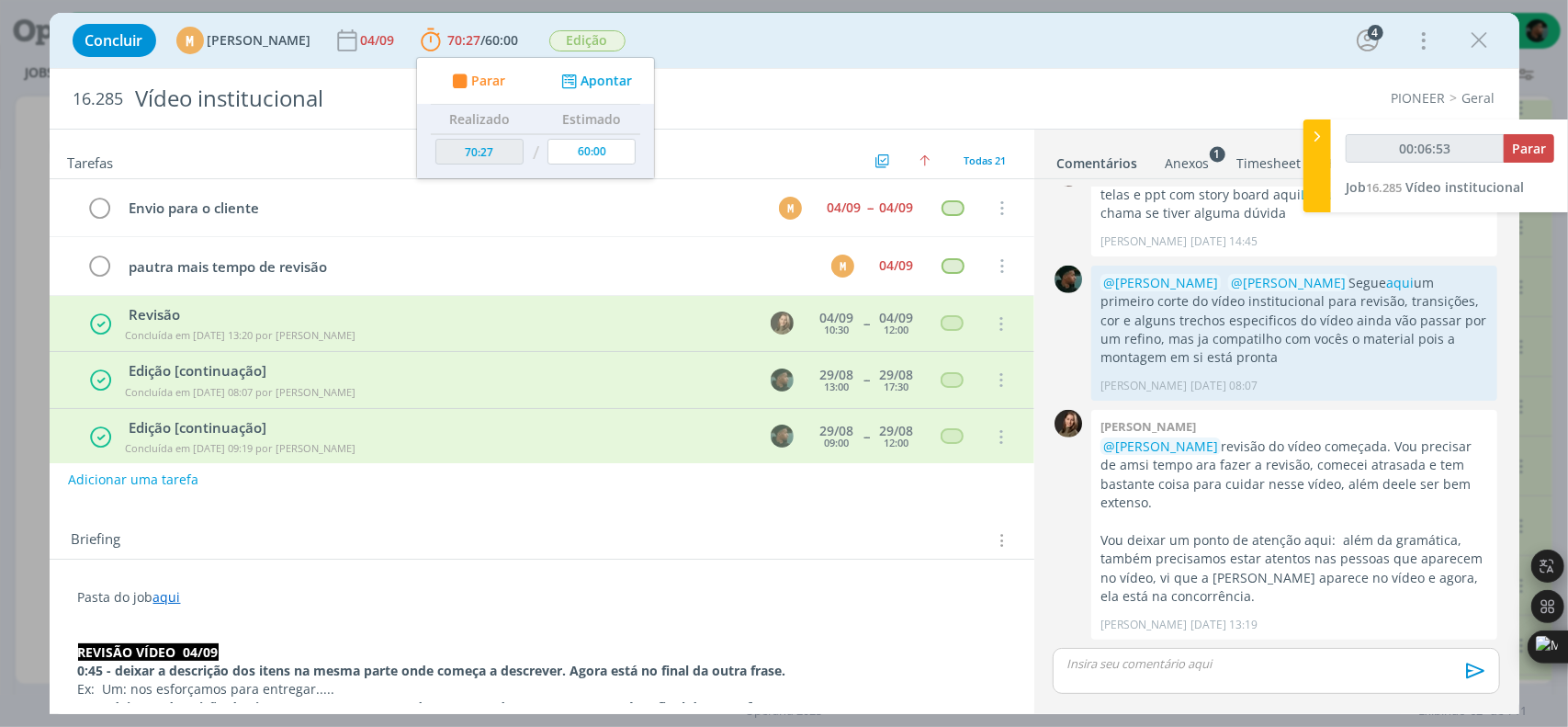
drag, startPoint x: 1476, startPoint y: 43, endPoint x: 1118, endPoint y: 257, distance: 417.1
click at [1476, 43] on icon "dialog" at bounding box center [1480, 40] width 28 height 28
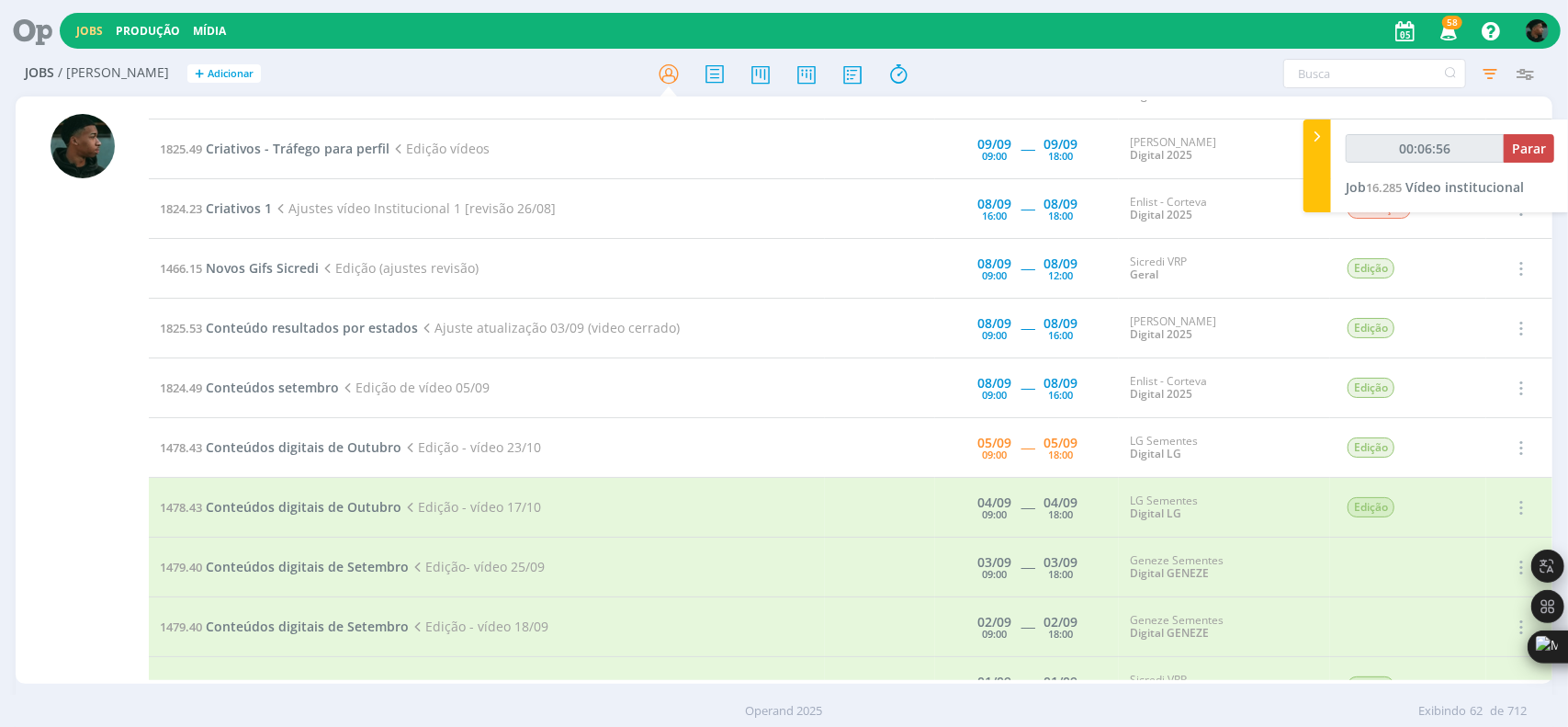
scroll to position [1147, 0]
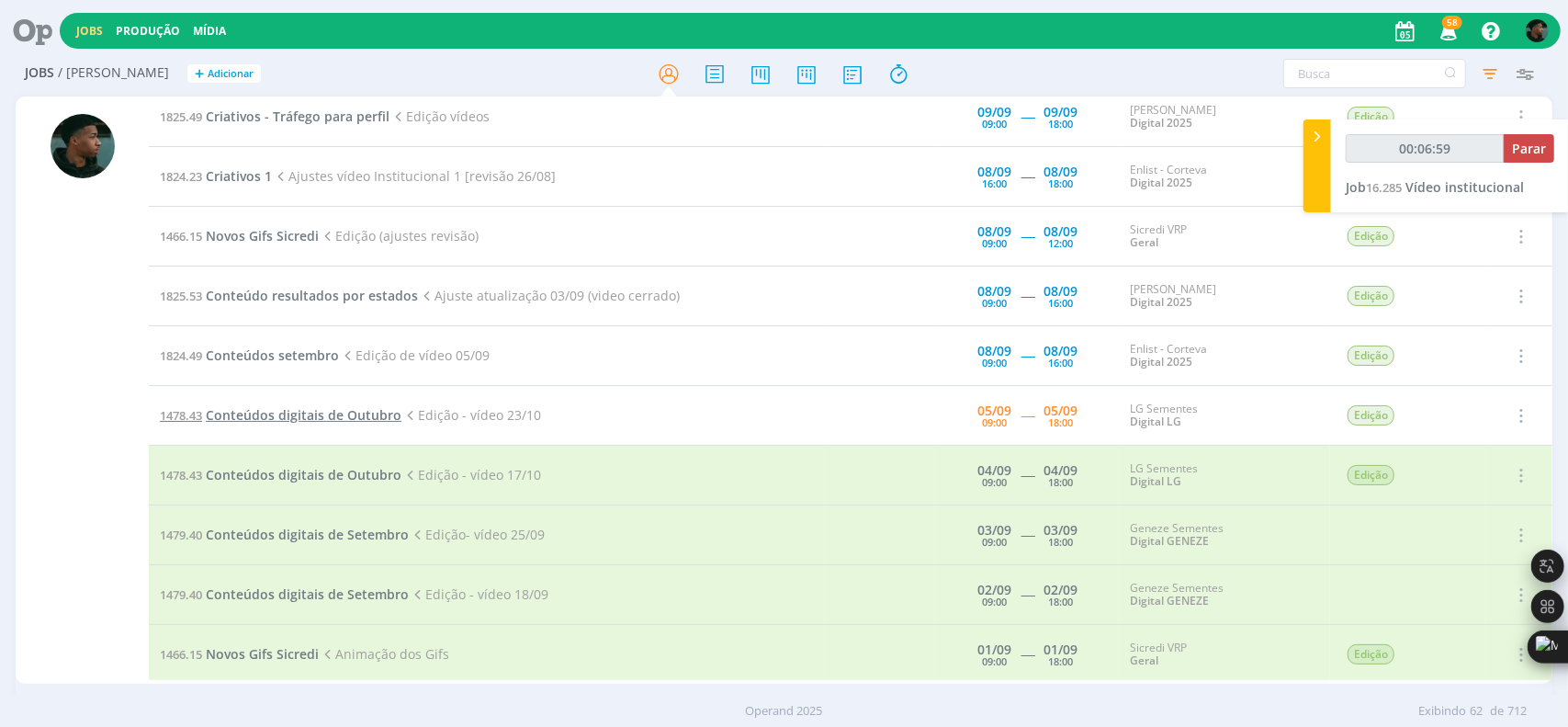
click at [362, 411] on span "Conteúdos digitais de Outubro" at bounding box center [303, 415] width 196 height 18
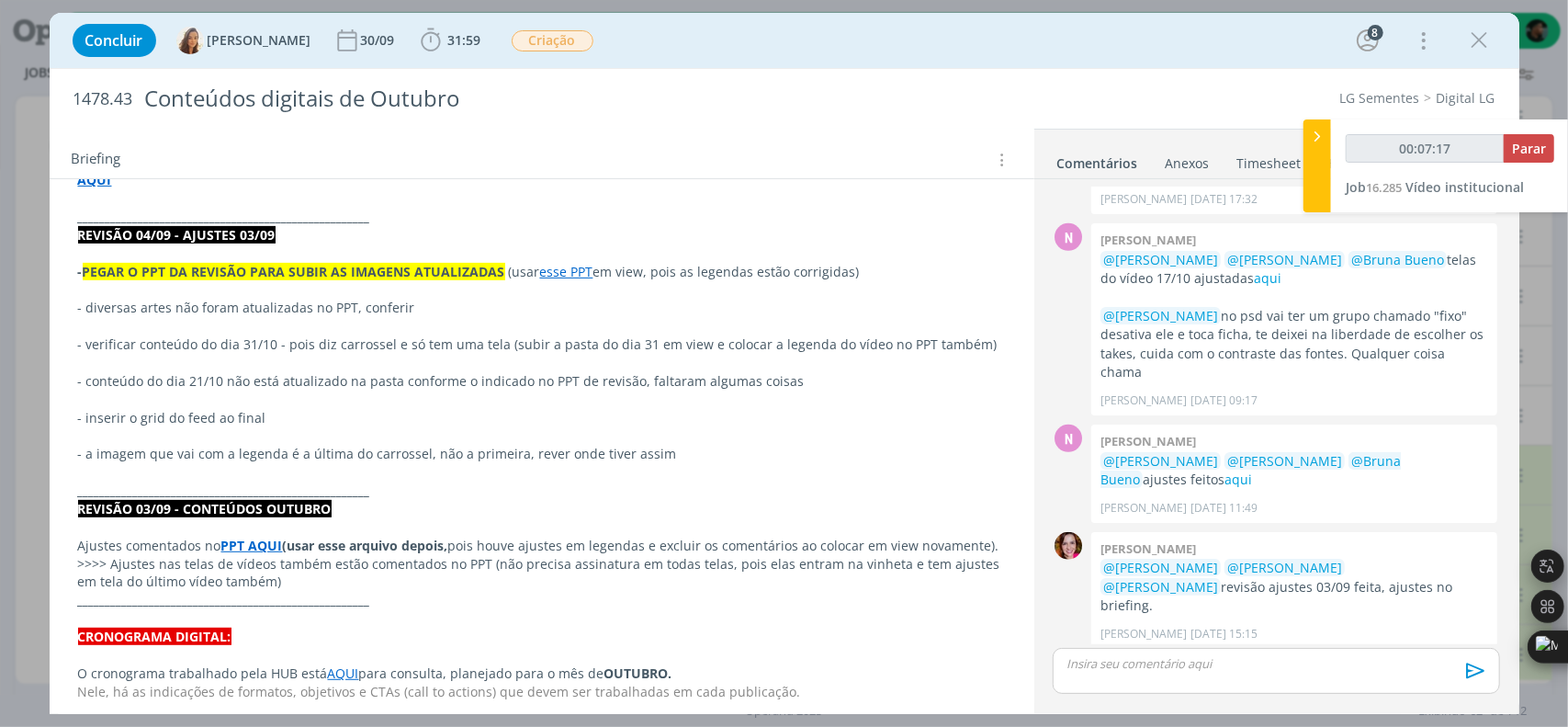
scroll to position [387, 0]
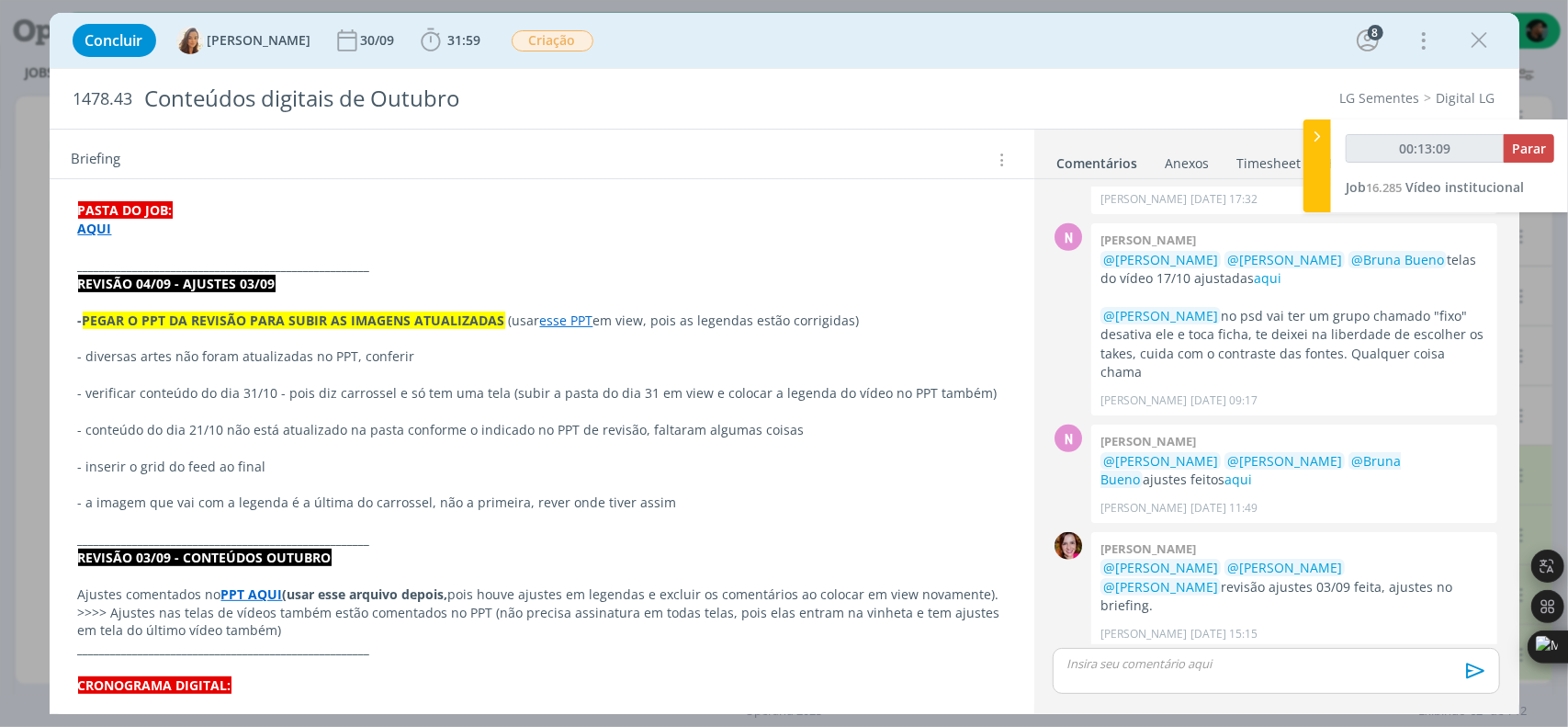
click at [119, 448] on p "dialog" at bounding box center [541, 448] width 928 height 19
type input "00:32:39"
